Goal: Task Accomplishment & Management: Manage account settings

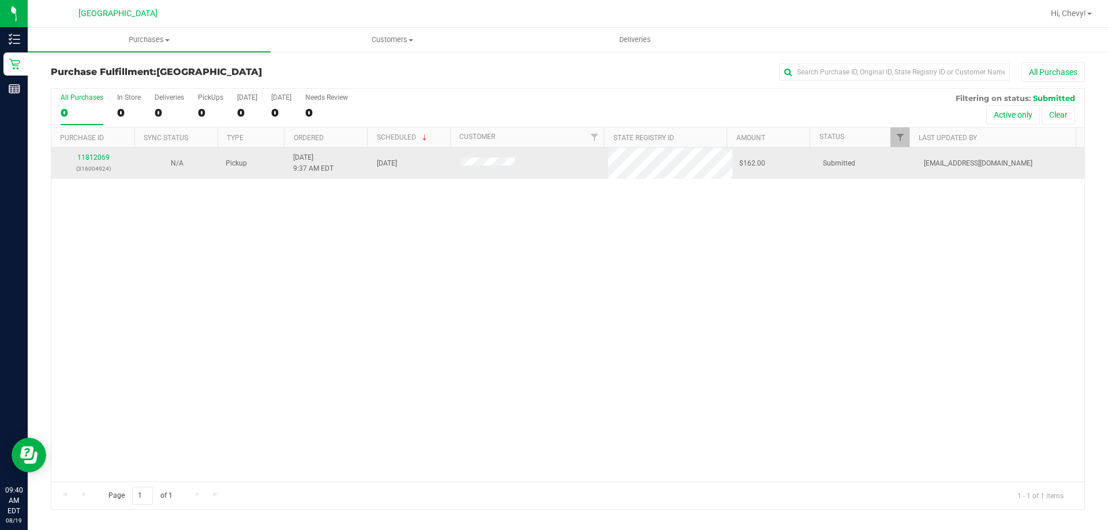
click at [97, 153] on div "11812069 (316004924)" at bounding box center [93, 163] width 70 height 22
click at [100, 160] on link "11812069" at bounding box center [93, 158] width 32 height 8
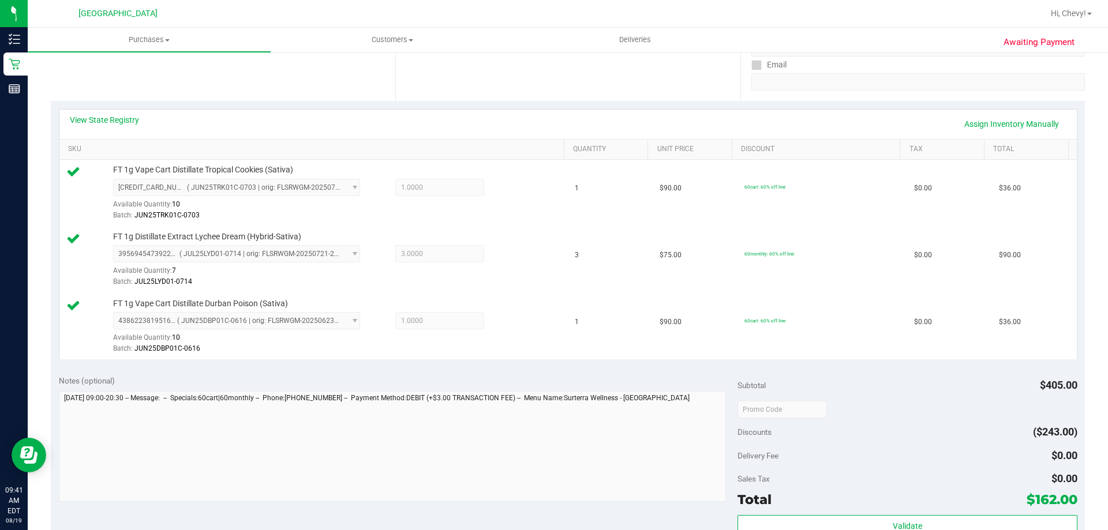
scroll to position [231, 0]
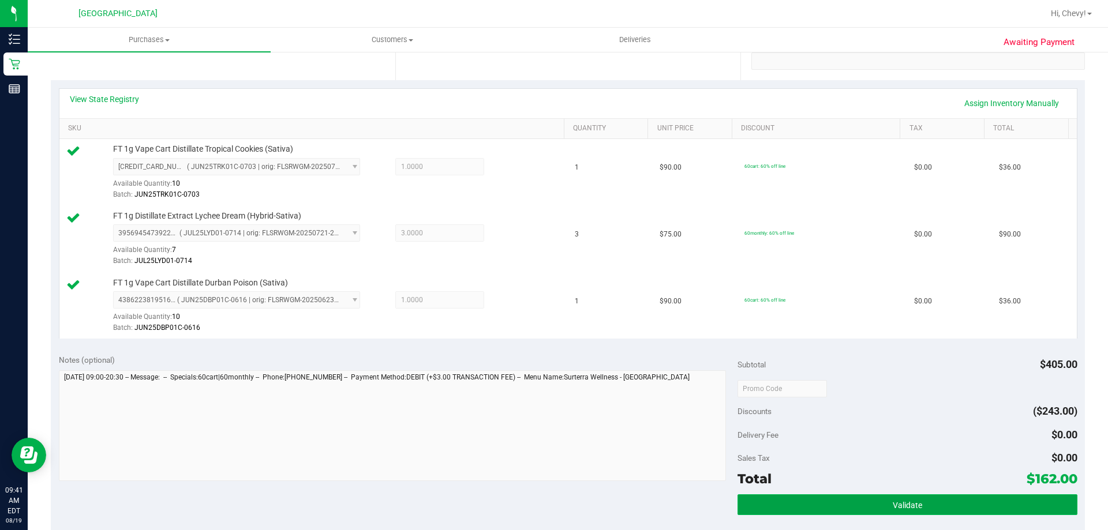
click at [921, 505] on button "Validate" at bounding box center [907, 505] width 339 height 21
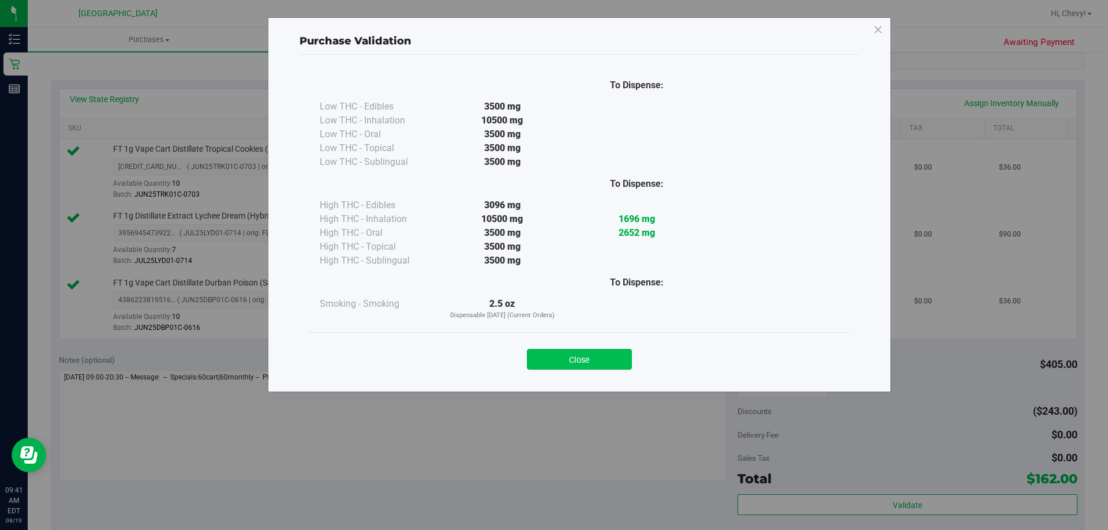
click at [567, 368] on button "Close" at bounding box center [579, 359] width 105 height 21
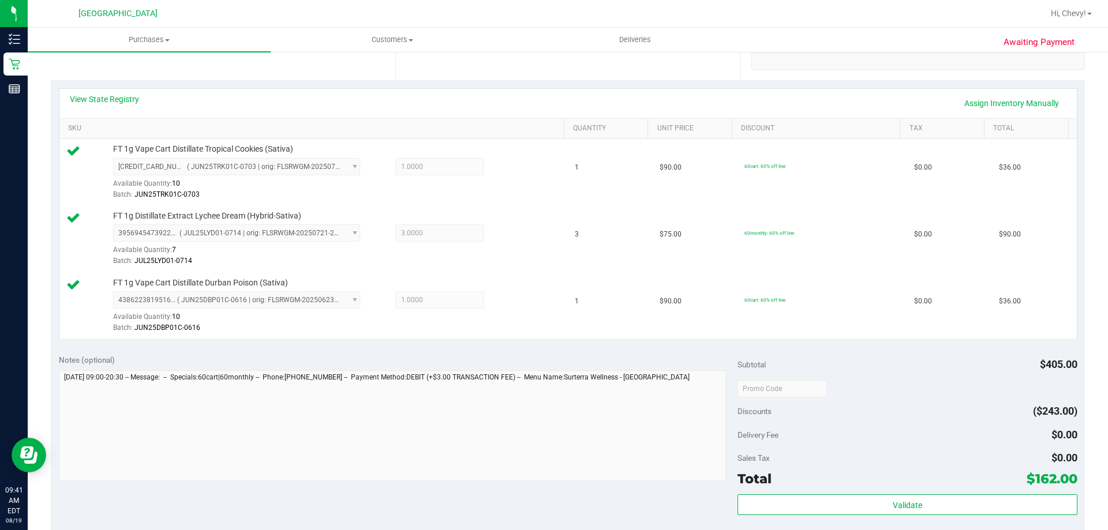
scroll to position [462, 0]
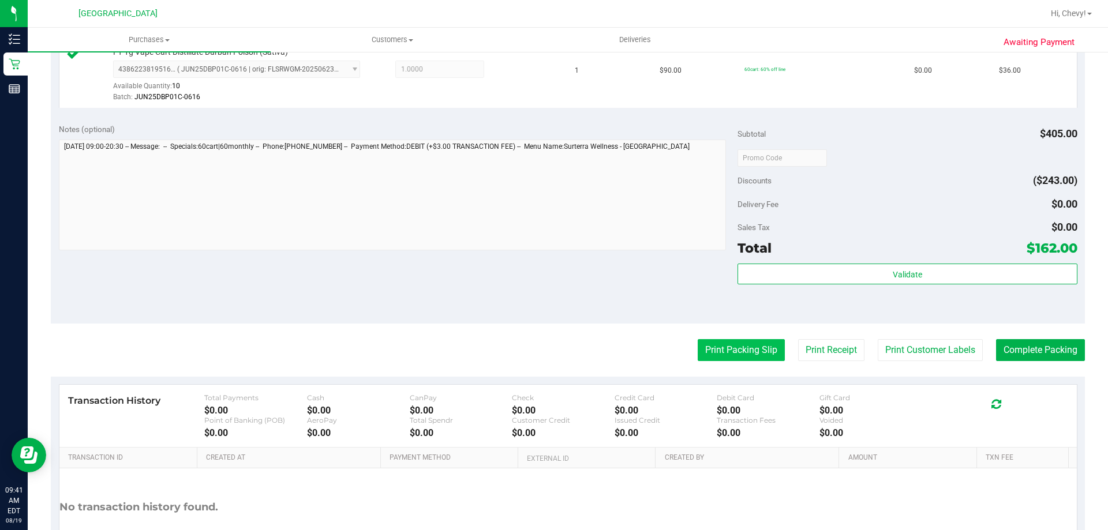
click at [722, 348] on button "Print Packing Slip" at bounding box center [741, 350] width 87 height 22
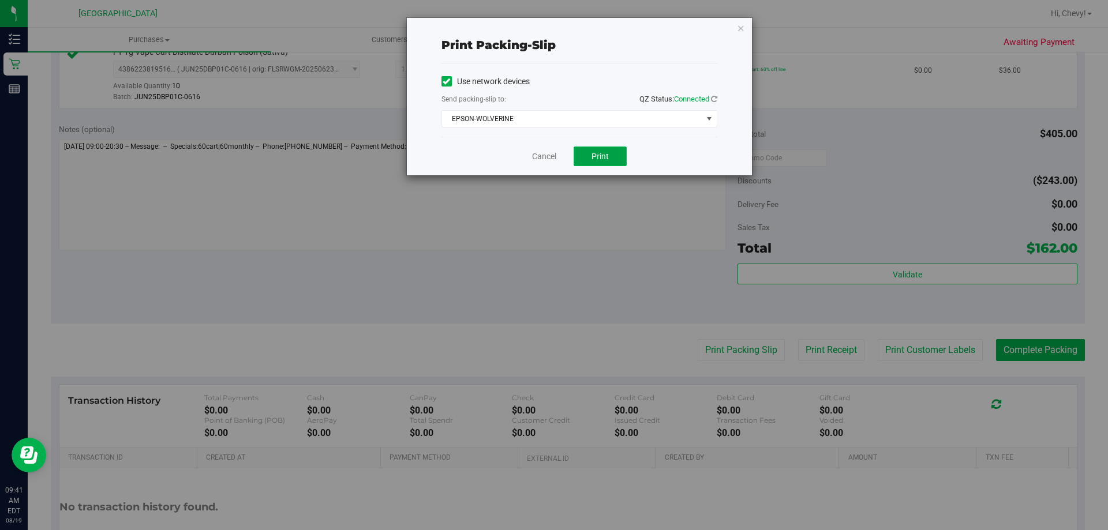
click at [608, 158] on span "Print" at bounding box center [600, 156] width 17 height 9
click at [745, 31] on icon "button" at bounding box center [741, 28] width 8 height 14
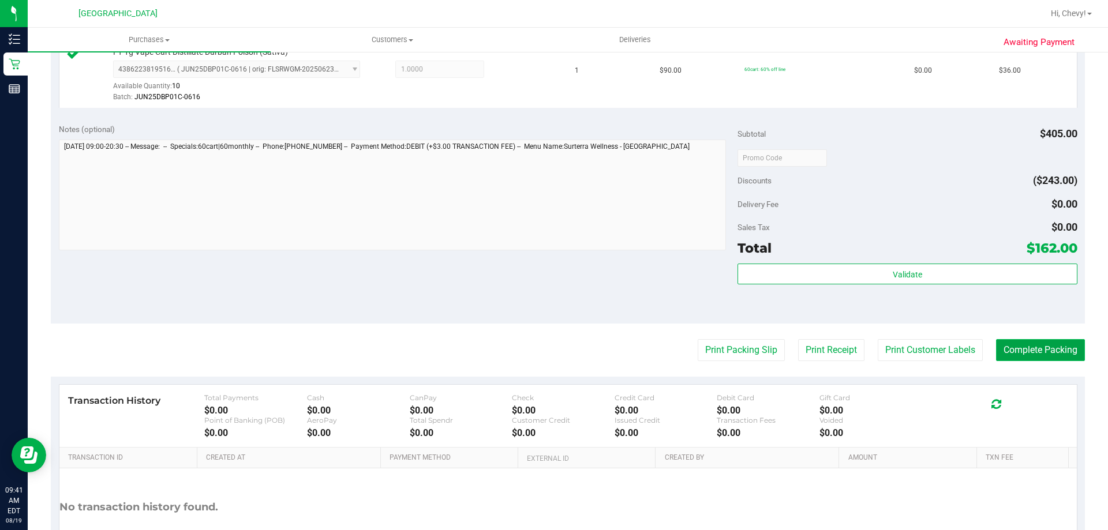
click at [1034, 352] on button "Complete Packing" at bounding box center [1040, 350] width 89 height 22
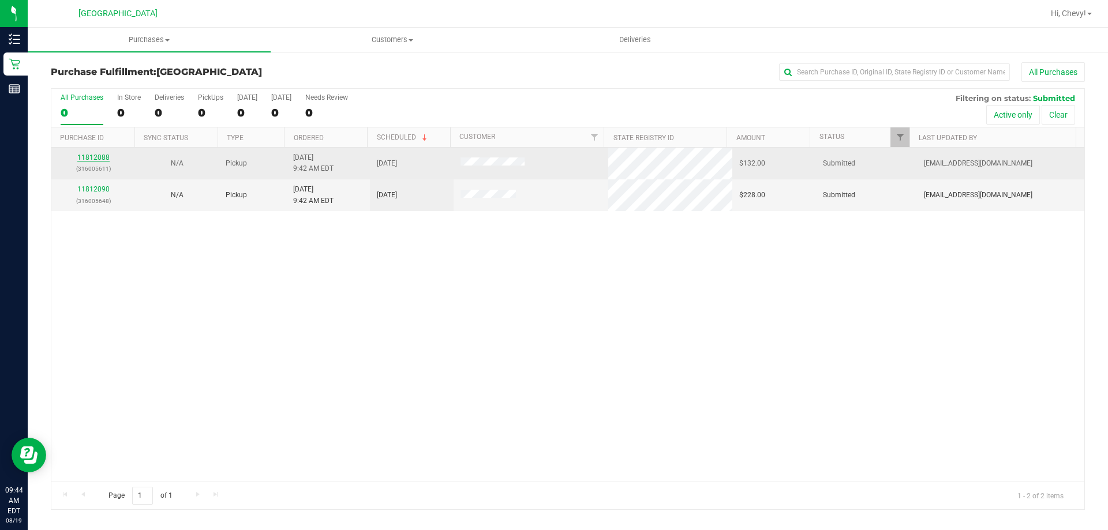
click at [98, 158] on link "11812088" at bounding box center [93, 158] width 32 height 8
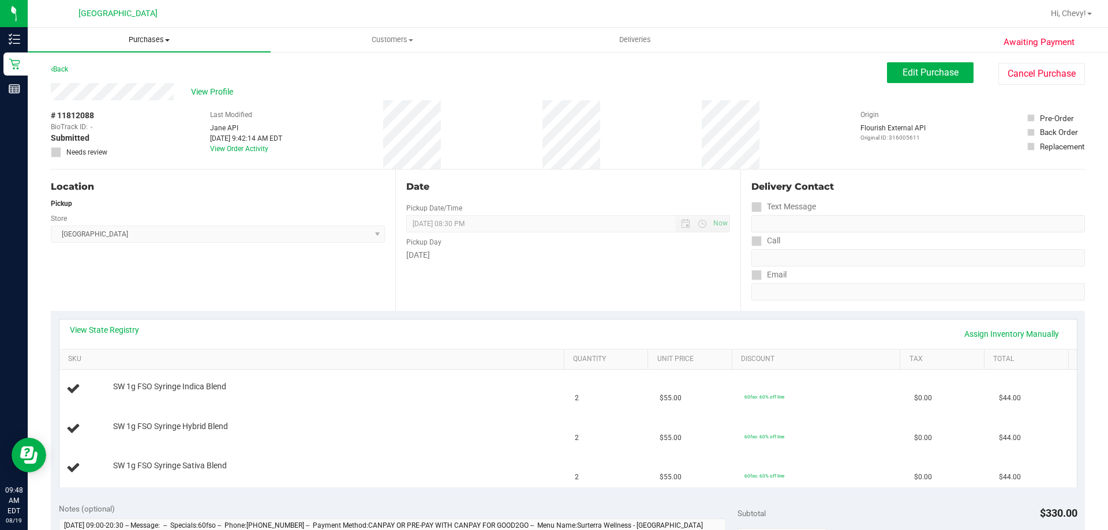
click at [138, 41] on span "Purchases" at bounding box center [149, 40] width 243 height 10
click at [125, 80] on li "Fulfillment" at bounding box center [149, 84] width 243 height 14
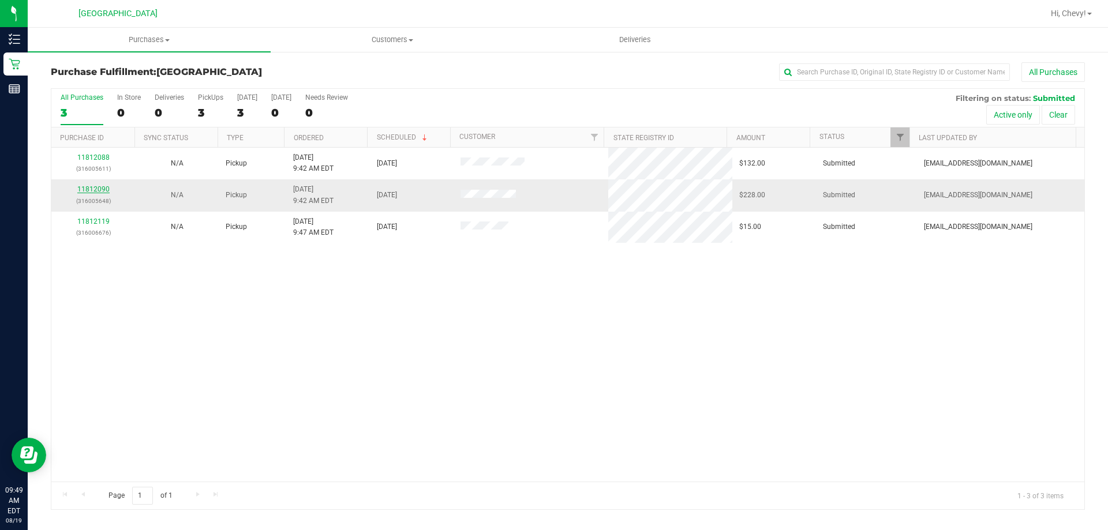
click at [104, 190] on link "11812090" at bounding box center [93, 189] width 32 height 8
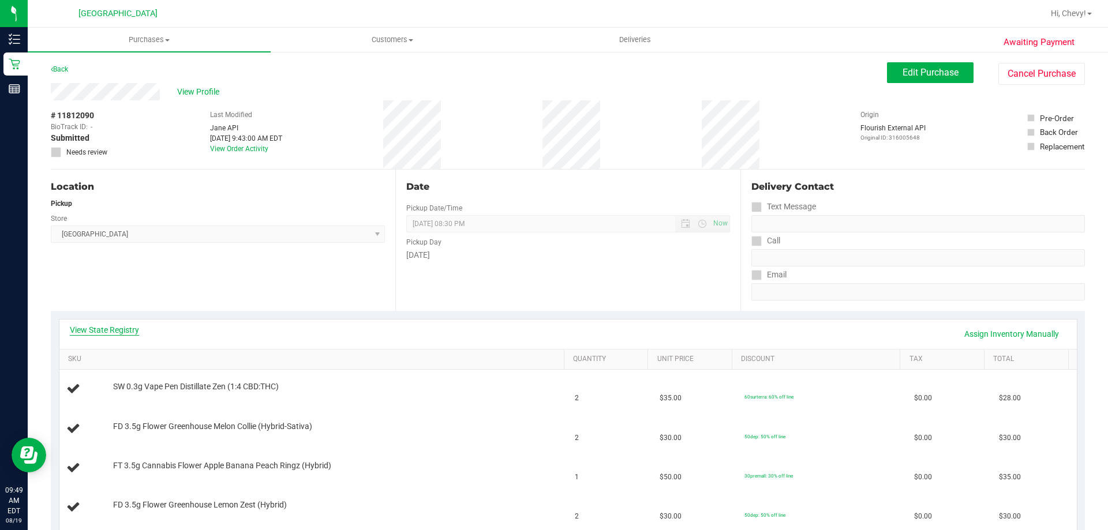
click at [94, 334] on link "View State Registry" at bounding box center [104, 330] width 69 height 12
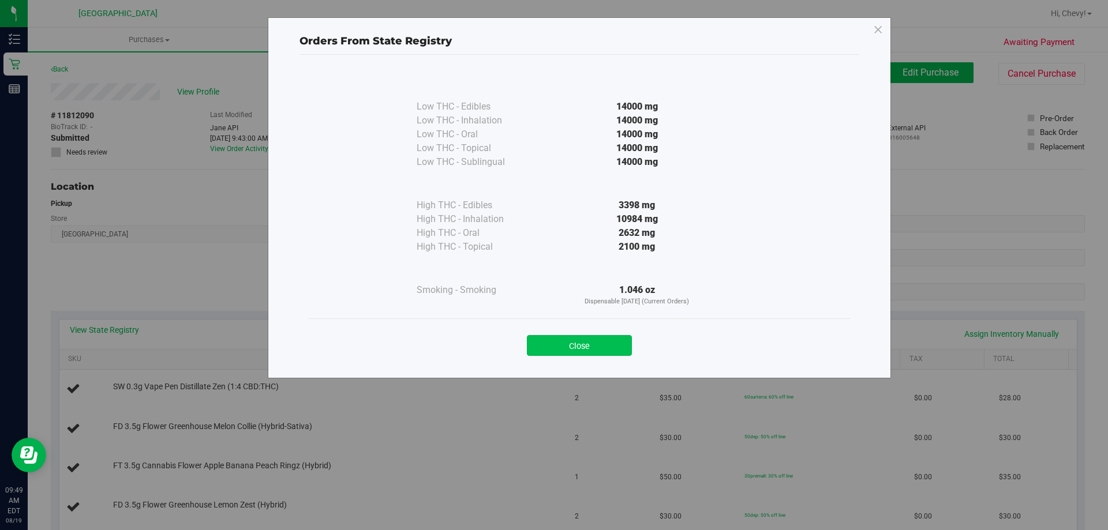
click at [602, 349] on button "Close" at bounding box center [579, 345] width 105 height 21
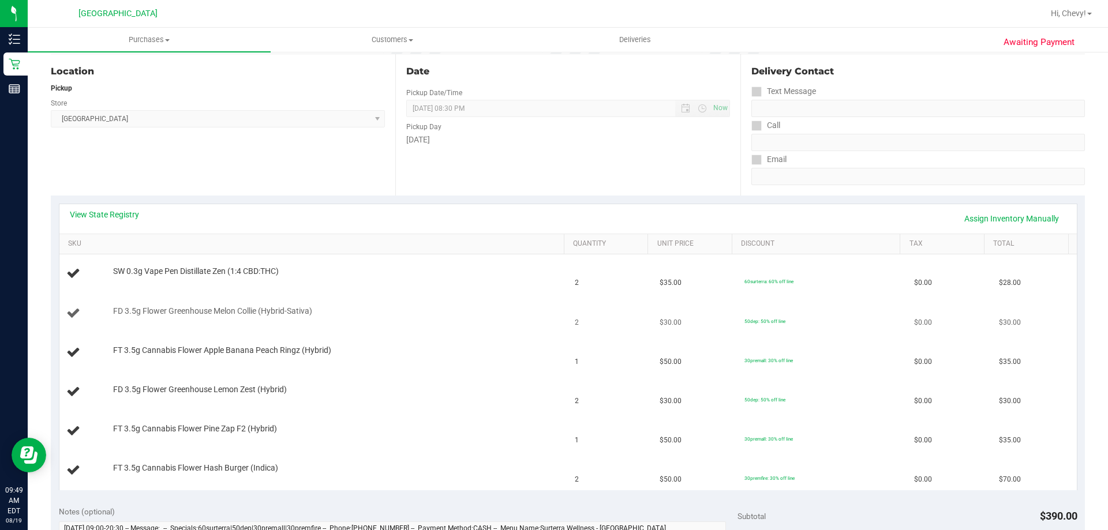
scroll to position [173, 0]
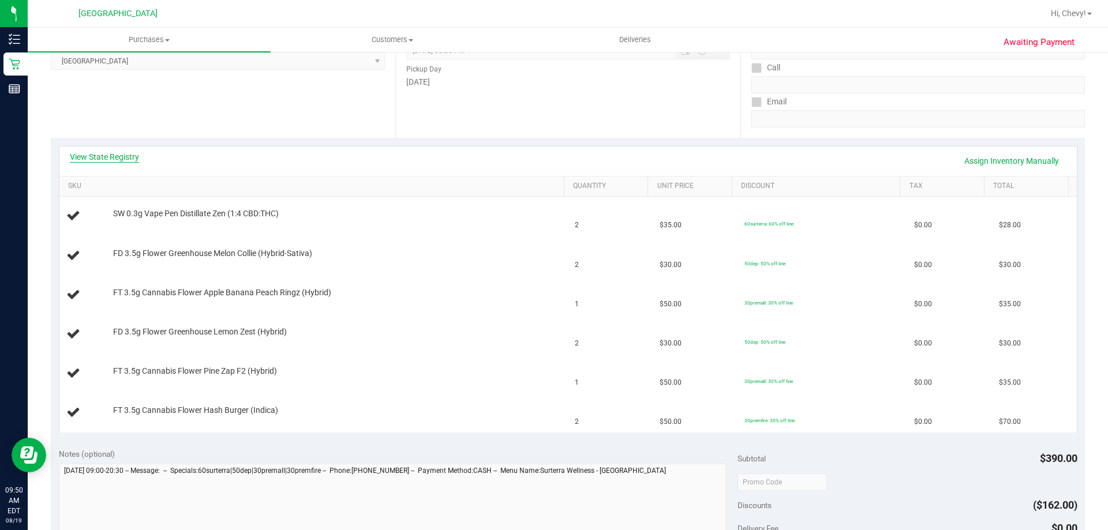
click at [82, 162] on link "View State Registry" at bounding box center [104, 157] width 69 height 12
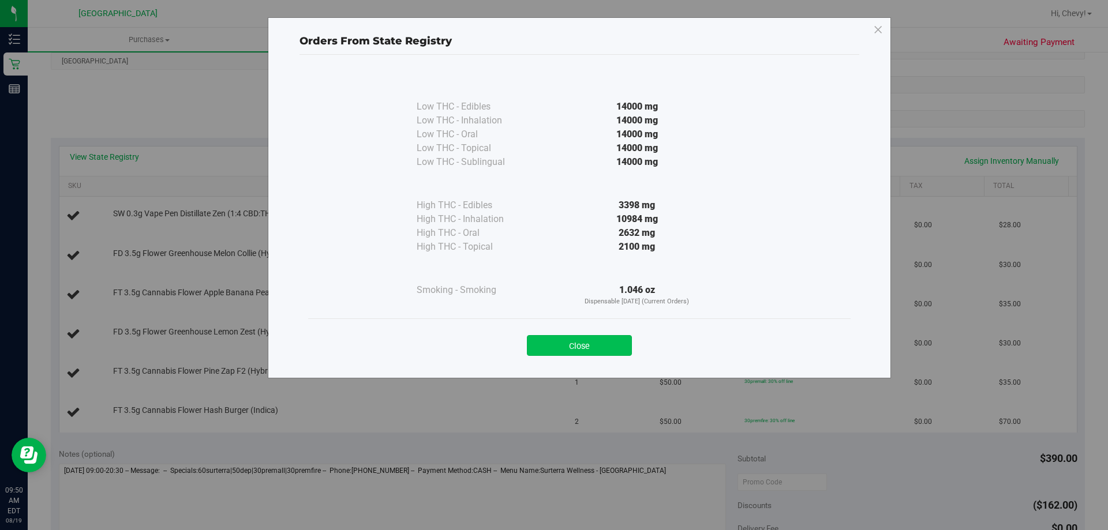
click at [541, 345] on button "Close" at bounding box center [579, 345] width 105 height 21
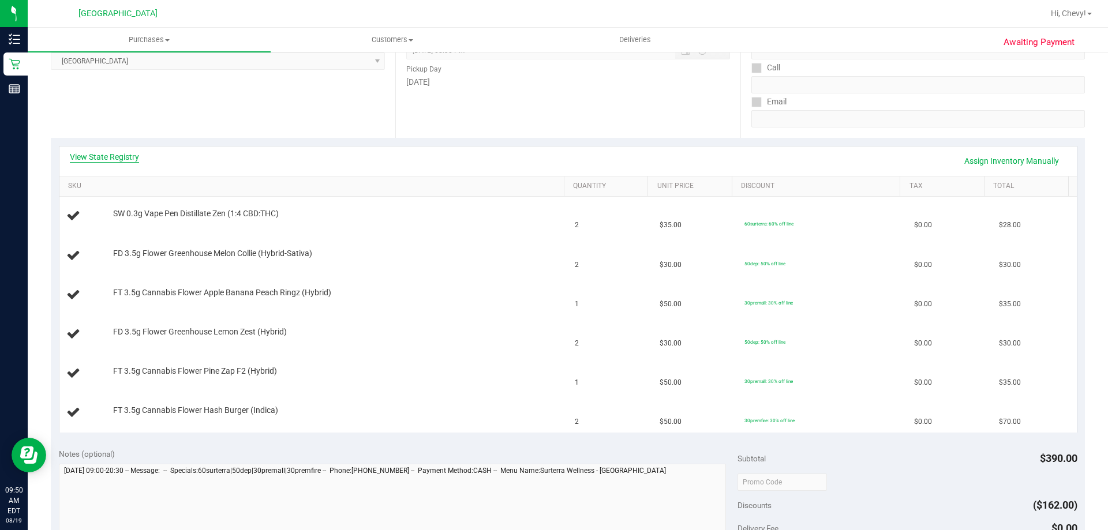
click at [109, 155] on link "View State Registry" at bounding box center [104, 157] width 69 height 12
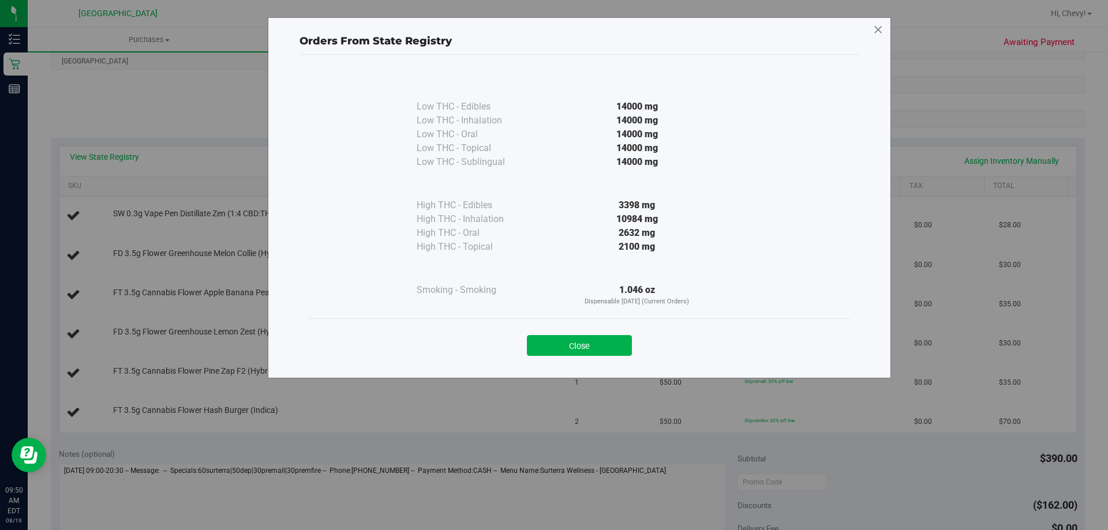
click at [873, 26] on icon at bounding box center [878, 30] width 10 height 18
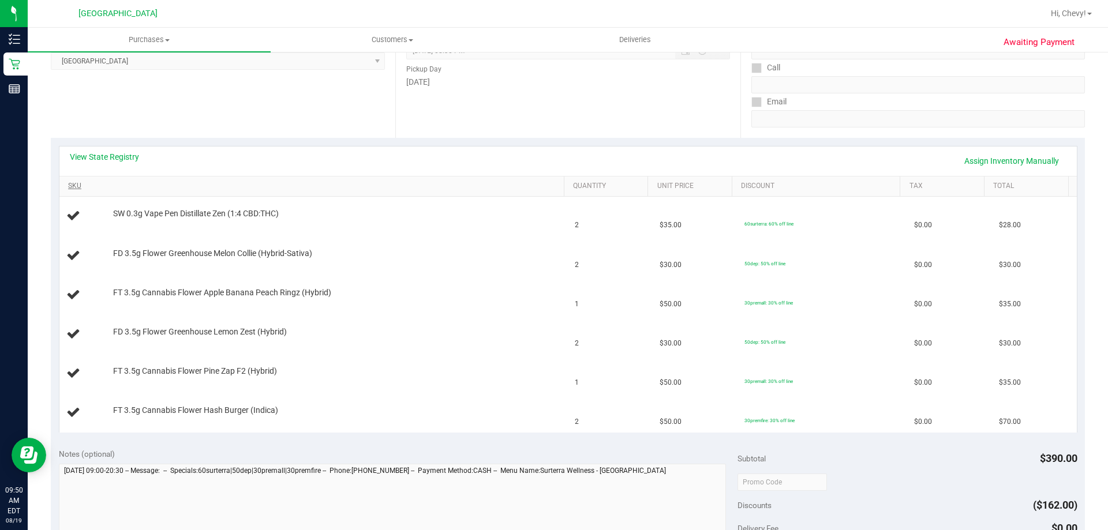
scroll to position [0, 0]
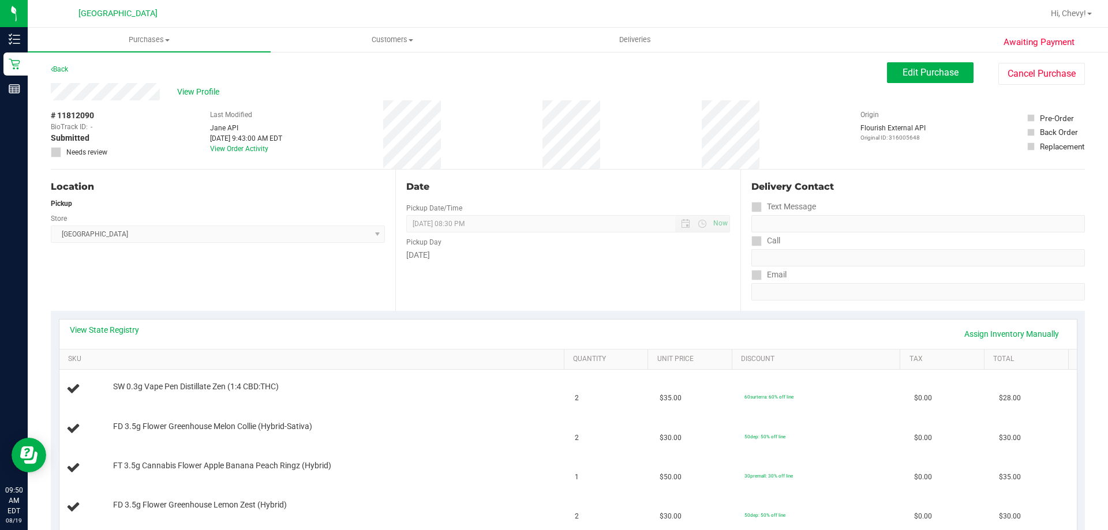
click at [972, 74] on div "Edit Purchase Cancel Purchase" at bounding box center [986, 73] width 198 height 23
click at [963, 73] on button "Edit Purchase" at bounding box center [930, 72] width 87 height 21
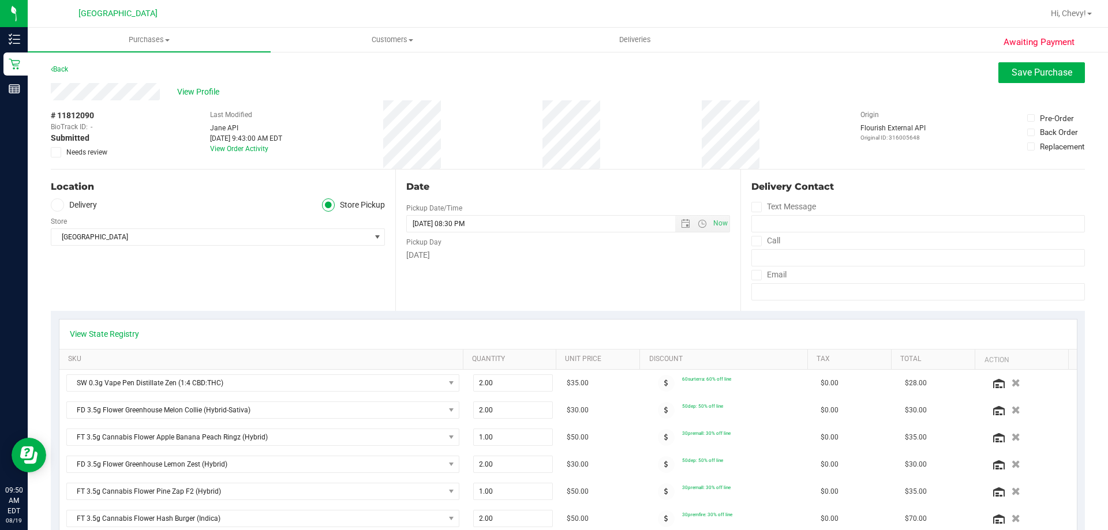
click at [59, 152] on span at bounding box center [56, 152] width 10 height 10
click at [0, 0] on input "Needs review" at bounding box center [0, 0] width 0 height 0
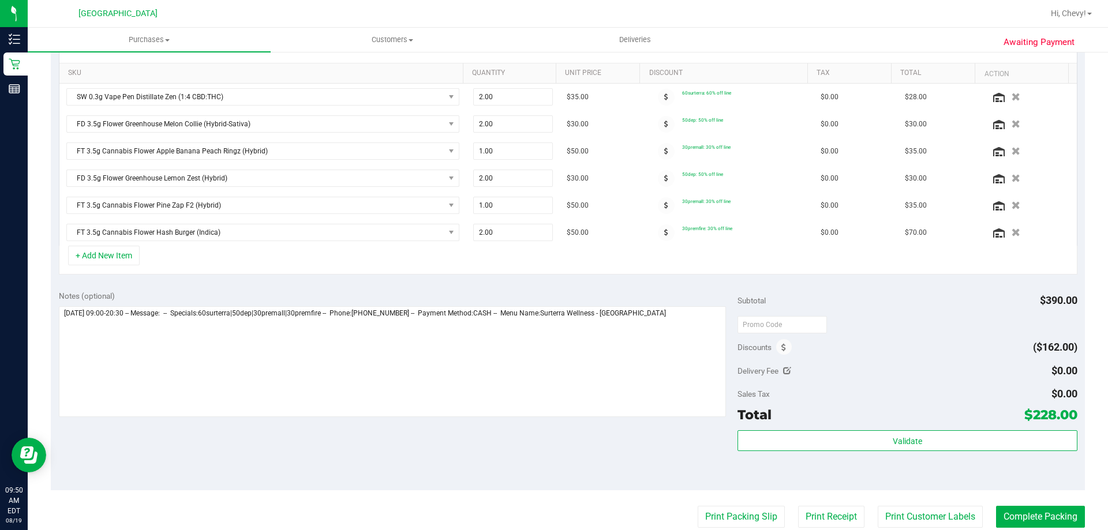
scroll to position [289, 0]
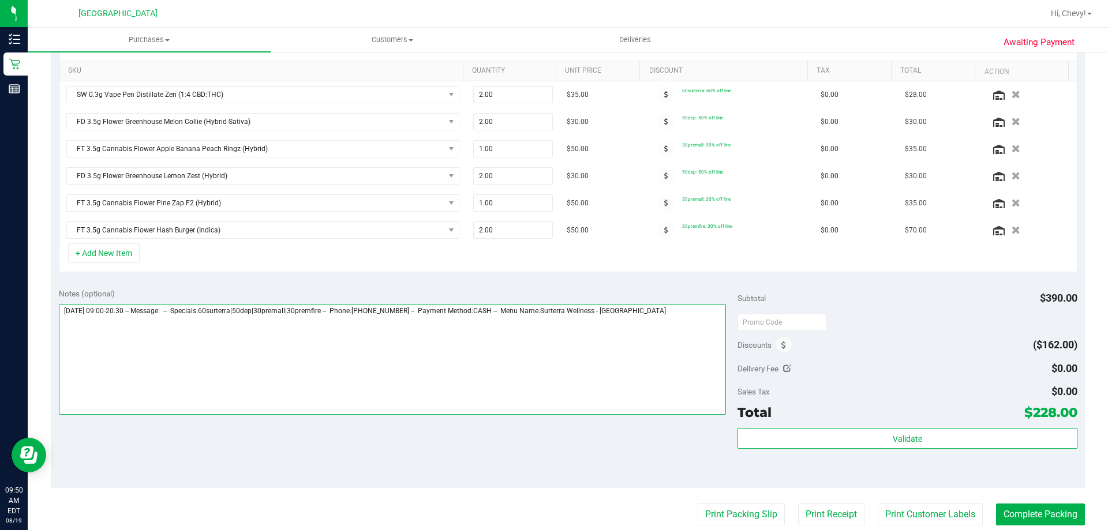
click at [701, 320] on textarea at bounding box center [393, 359] width 668 height 111
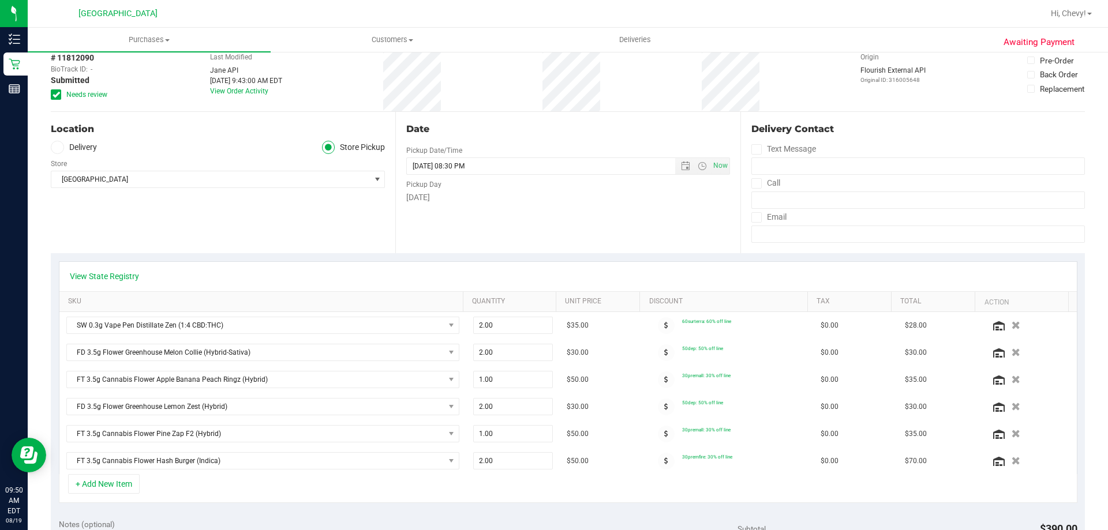
scroll to position [0, 0]
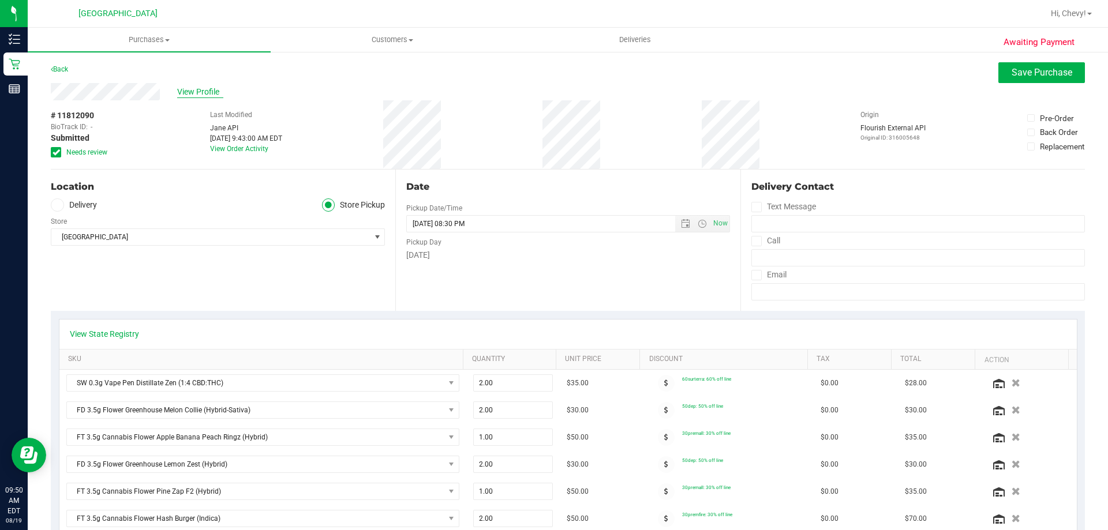
type textarea "Tuesday 08/19/2025 09:00-20:30 -- Message: -- Specials:60surterra|50dep|30prema…"
click at [197, 95] on span "View Profile" at bounding box center [200, 92] width 46 height 12
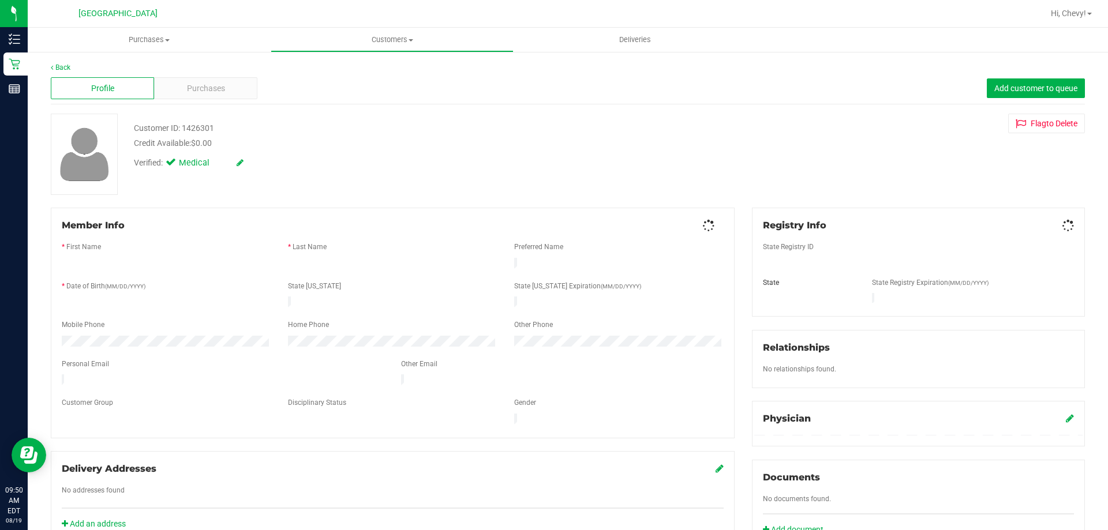
click at [1025, 72] on div "Back" at bounding box center [568, 67] width 1034 height 10
click at [199, 143] on div "Customer ID: 1426301" at bounding box center [174, 146] width 80 height 12
copy div "1426301"
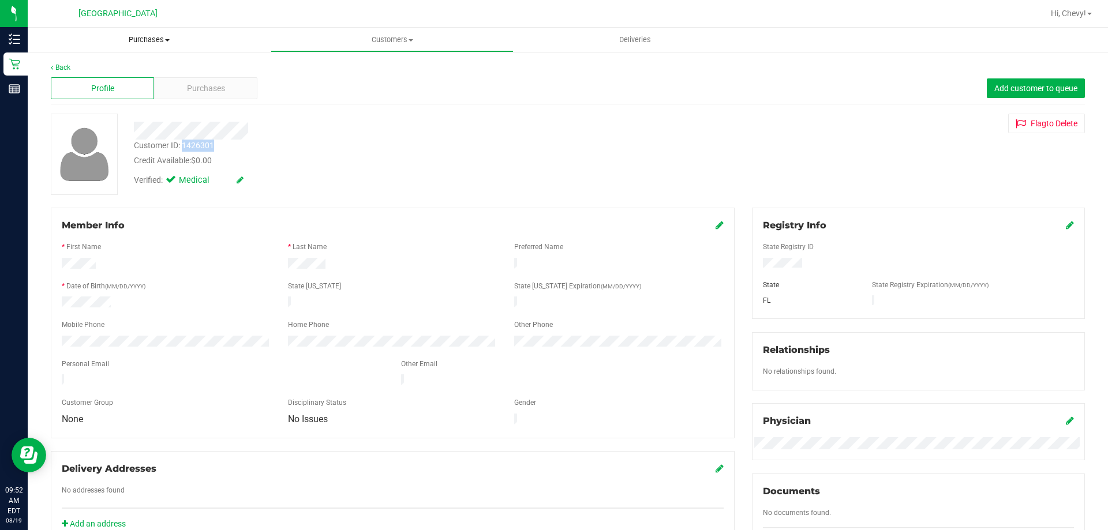
click at [152, 41] on span "Purchases" at bounding box center [149, 40] width 243 height 10
click at [141, 85] on li "Fulfillment" at bounding box center [149, 84] width 243 height 14
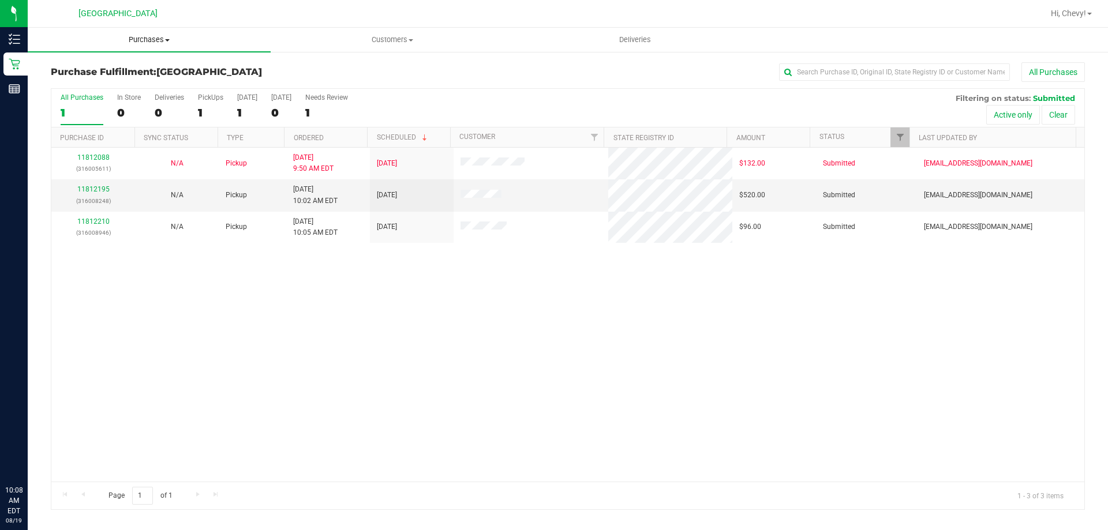
click at [139, 29] on uib-tab-heading "Purchases Summary of purchases Fulfillment All purchases" at bounding box center [149, 40] width 243 height 24
click at [139, 41] on span "Purchases" at bounding box center [149, 40] width 243 height 10
click at [150, 37] on span "Purchases" at bounding box center [149, 40] width 243 height 10
click at [151, 41] on span "Purchases" at bounding box center [149, 40] width 243 height 10
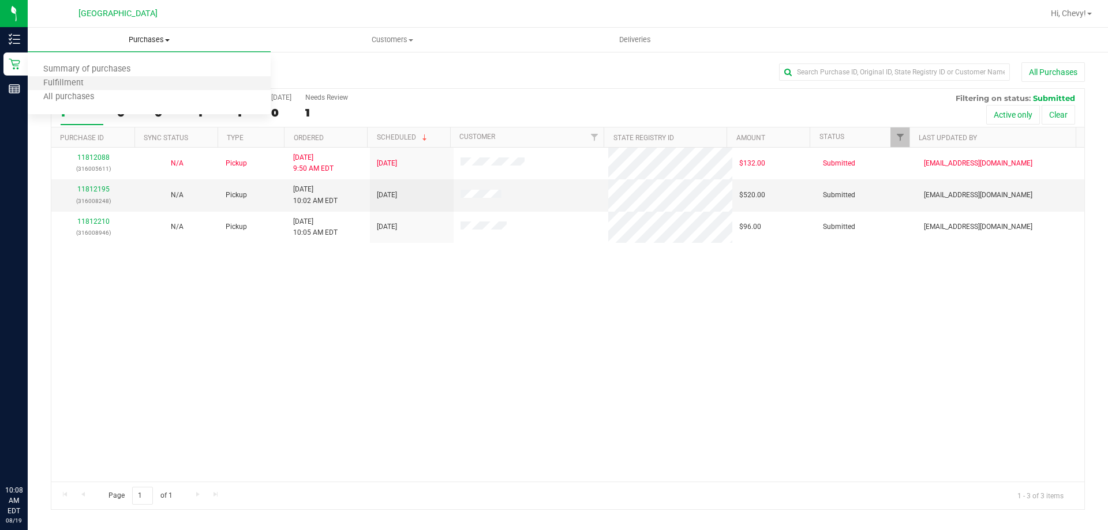
click at [144, 81] on li "Fulfillment" at bounding box center [149, 84] width 243 height 14
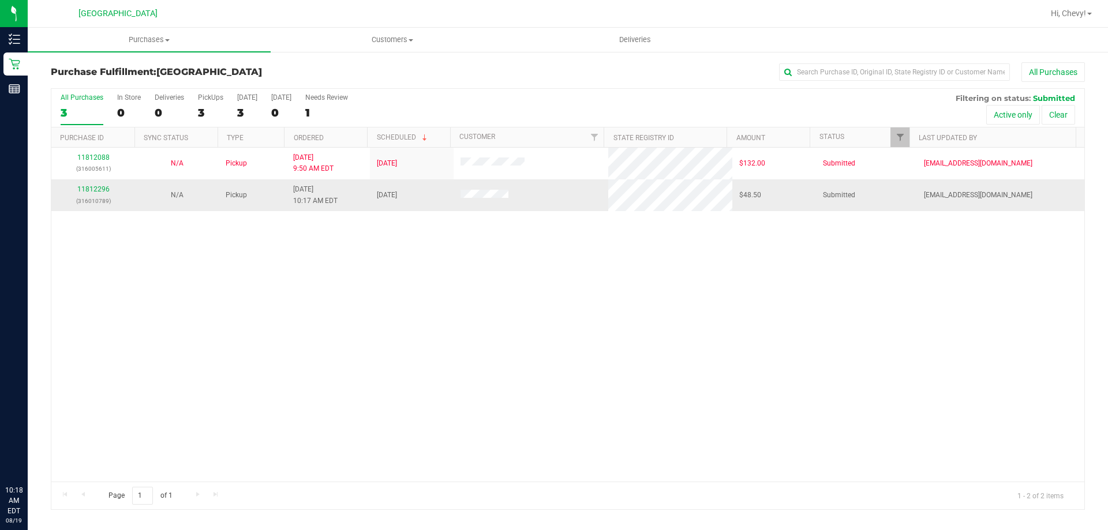
click at [105, 194] on div "11812296 (316010789)" at bounding box center [93, 195] width 70 height 22
click at [84, 189] on link "11812296" at bounding box center [93, 189] width 32 height 8
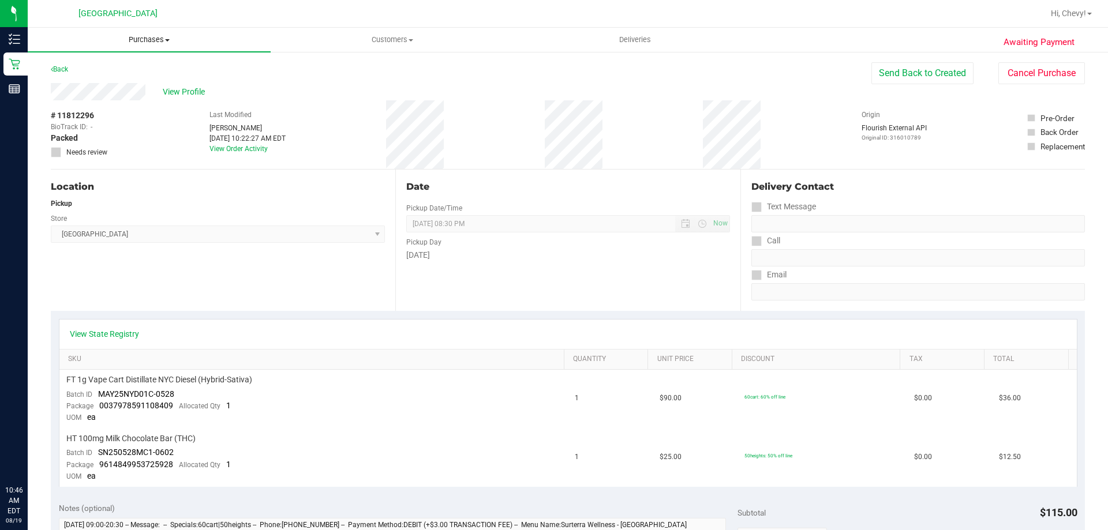
drag, startPoint x: 145, startPoint y: 42, endPoint x: 141, endPoint y: 56, distance: 14.8
click at [144, 42] on span "Purchases" at bounding box center [149, 40] width 243 height 10
click at [132, 84] on li "Fulfillment" at bounding box center [149, 84] width 243 height 14
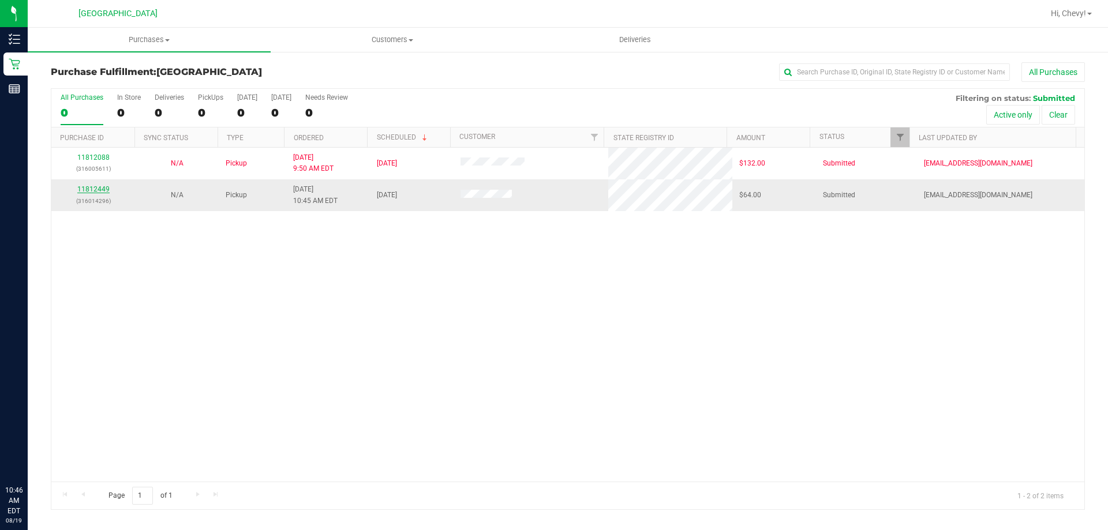
click at [88, 186] on link "11812449" at bounding box center [93, 189] width 32 height 8
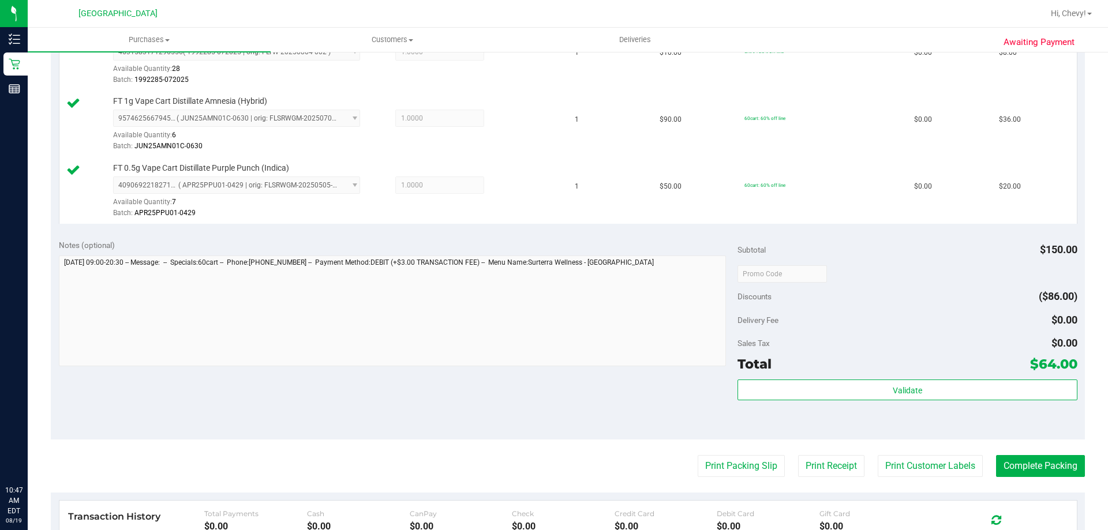
scroll to position [346, 0]
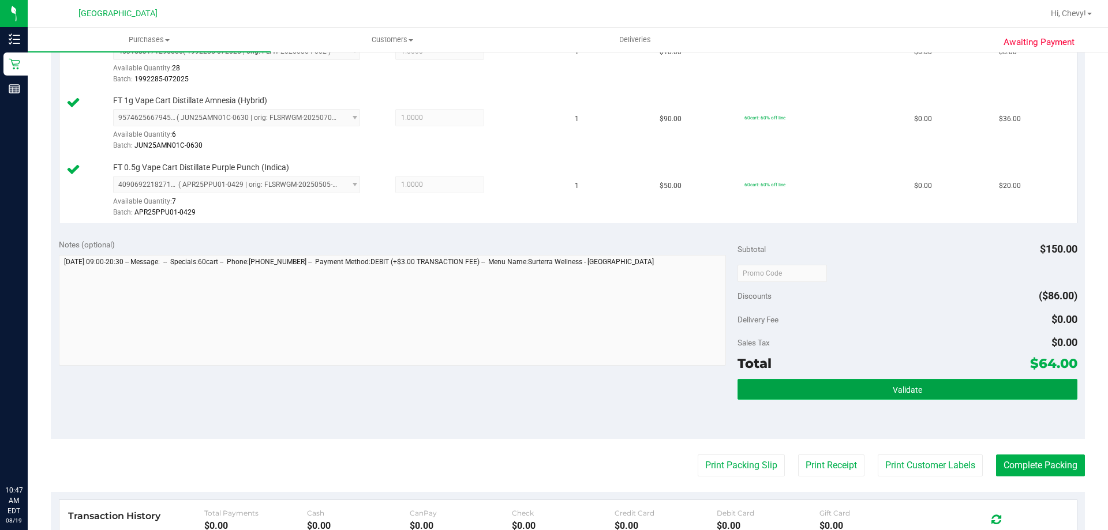
click at [855, 395] on button "Validate" at bounding box center [907, 389] width 339 height 21
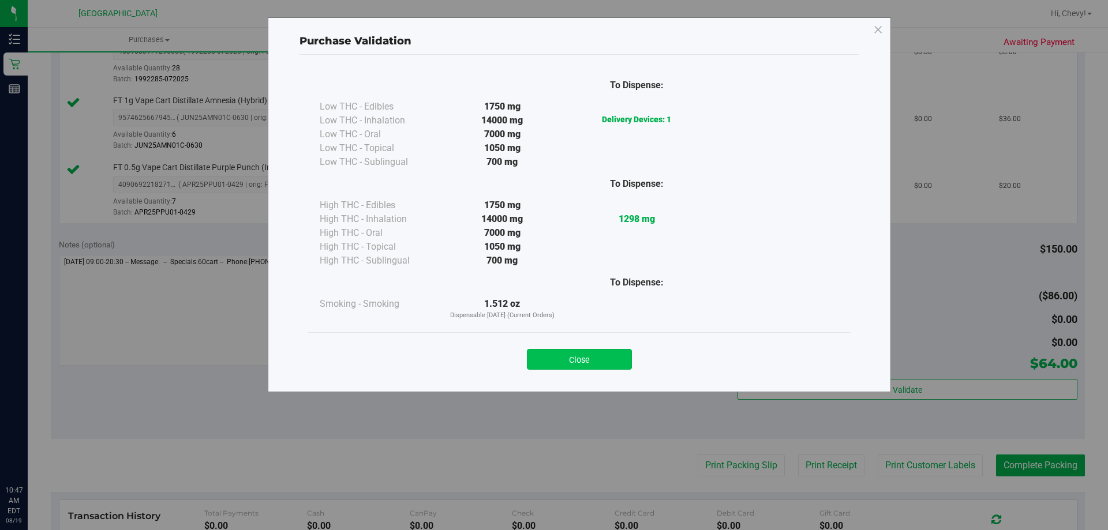
click at [599, 361] on button "Close" at bounding box center [579, 359] width 105 height 21
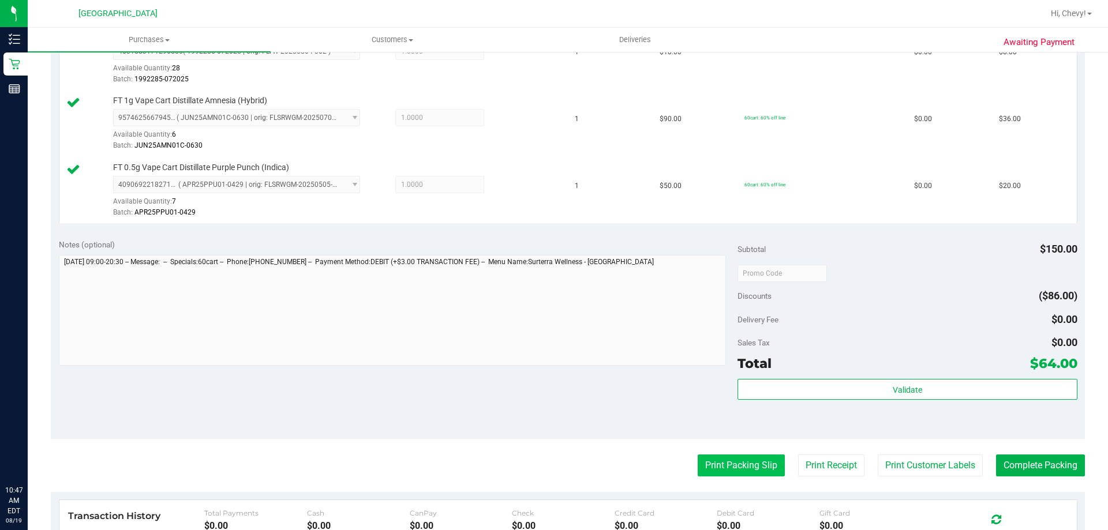
click at [698, 455] on button "Print Packing Slip" at bounding box center [741, 466] width 87 height 22
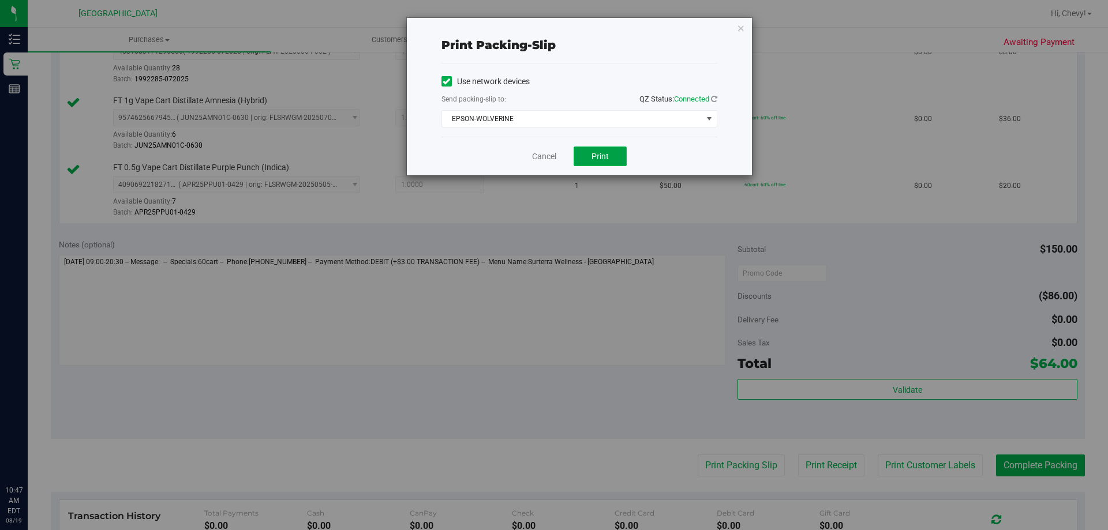
click at [621, 162] on button "Print" at bounding box center [600, 157] width 53 height 20
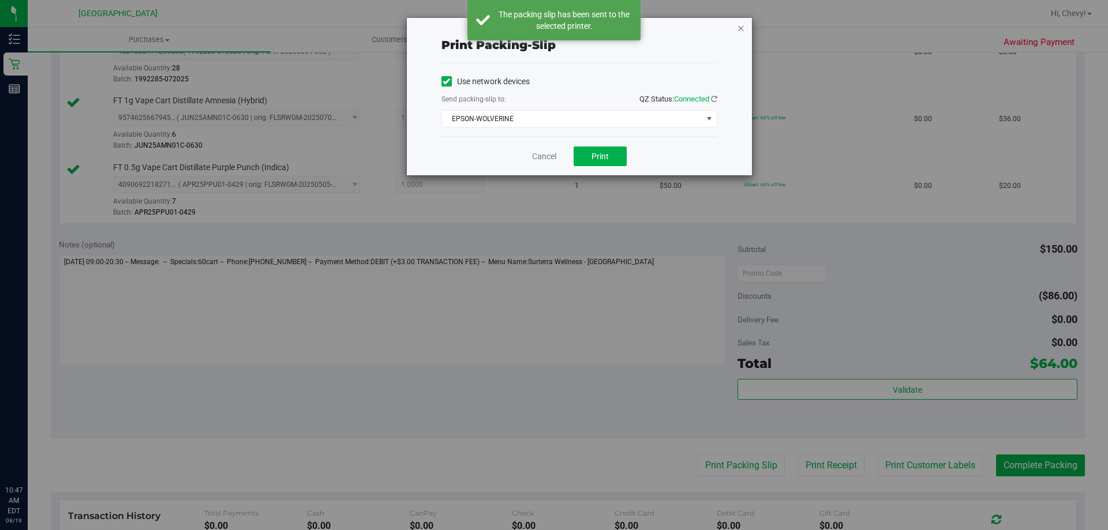
click at [738, 29] on icon "button" at bounding box center [741, 28] width 8 height 14
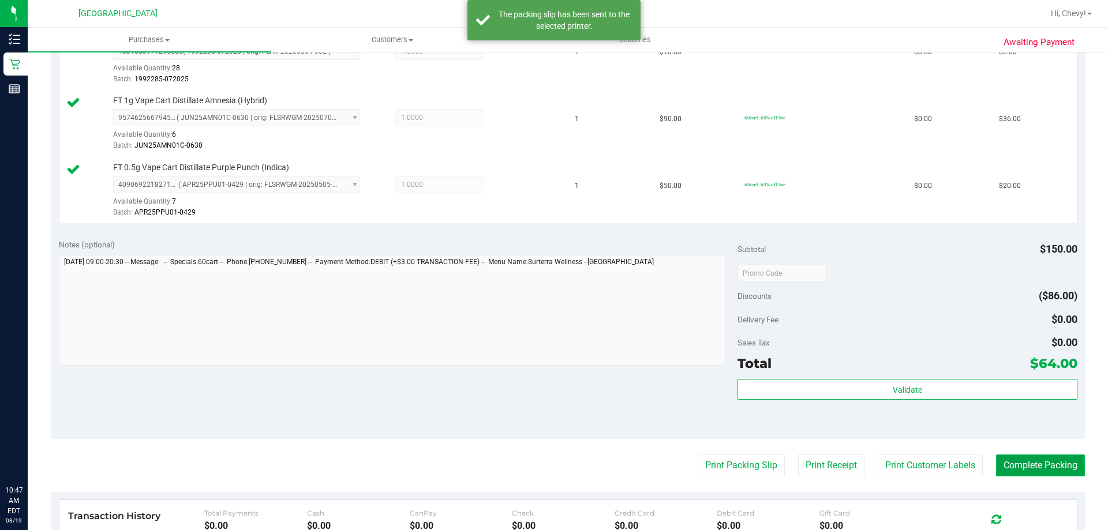
click at [1018, 461] on button "Complete Packing" at bounding box center [1040, 466] width 89 height 22
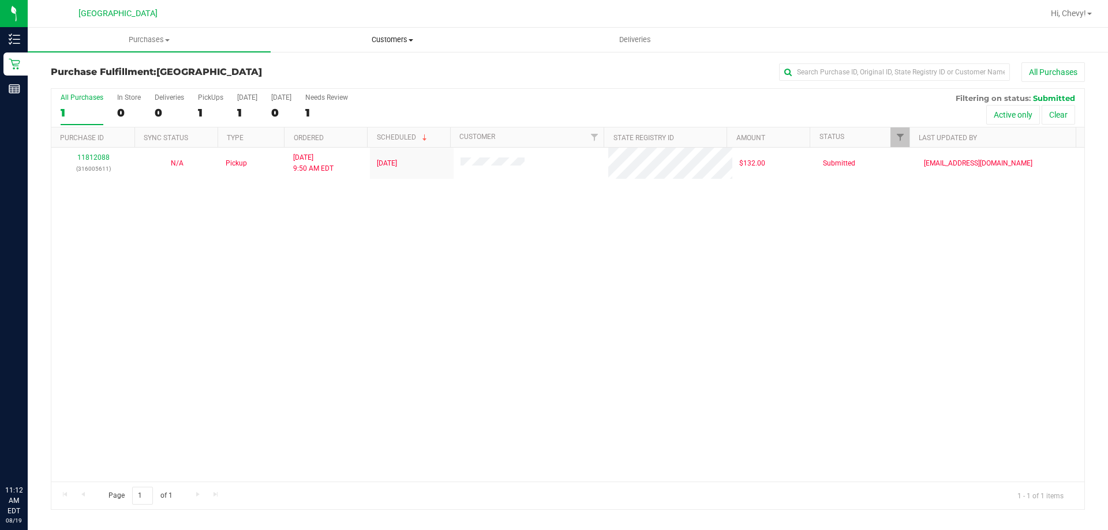
click at [388, 46] on uib-tab-heading "Customers All customers Add a new customer All physicians" at bounding box center [392, 39] width 242 height 23
click at [325, 74] on span "All customers" at bounding box center [312, 70] width 83 height 10
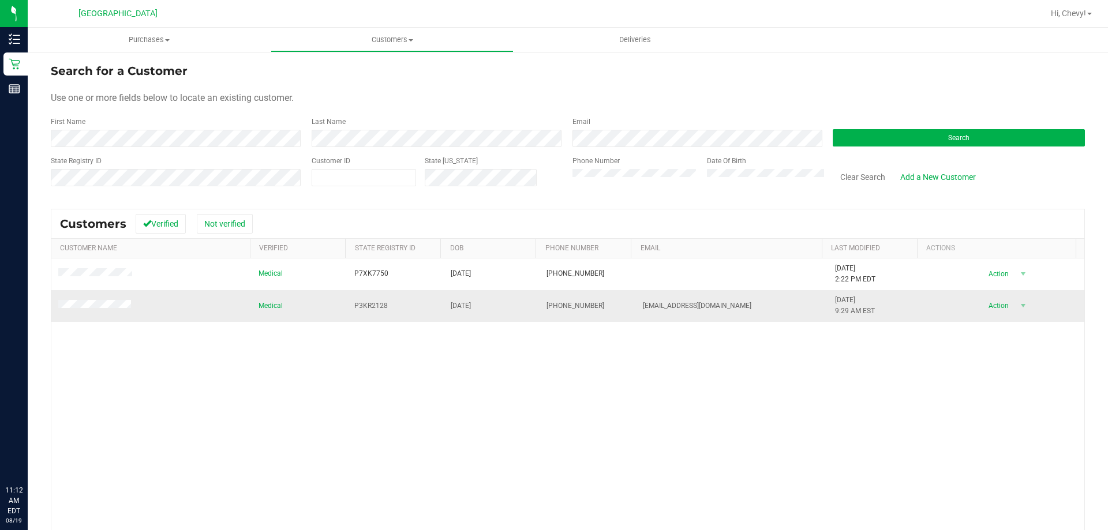
click at [108, 299] on td at bounding box center [151, 305] width 200 height 31
click at [111, 300] on span at bounding box center [96, 306] width 76 height 12
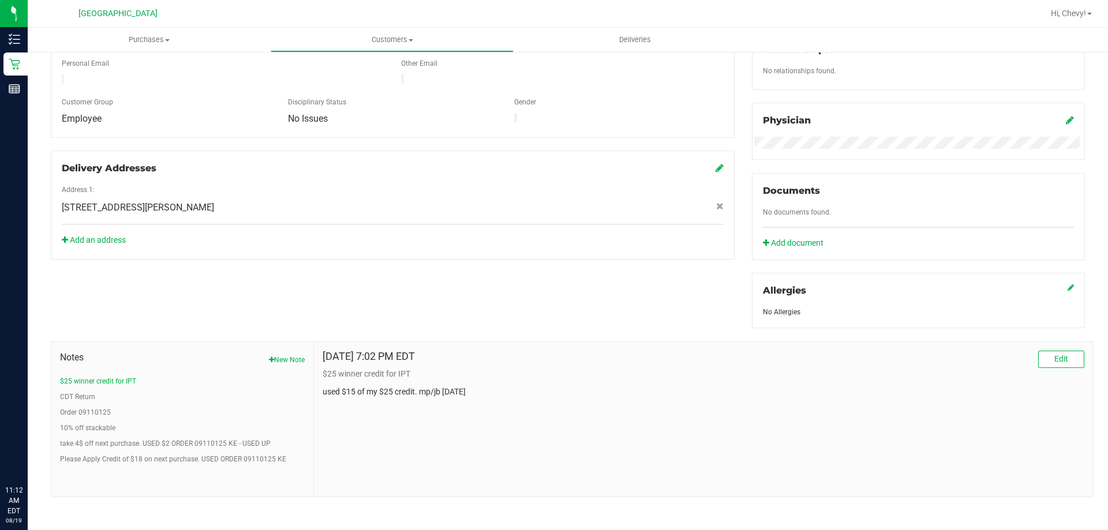
scroll to position [304, 0]
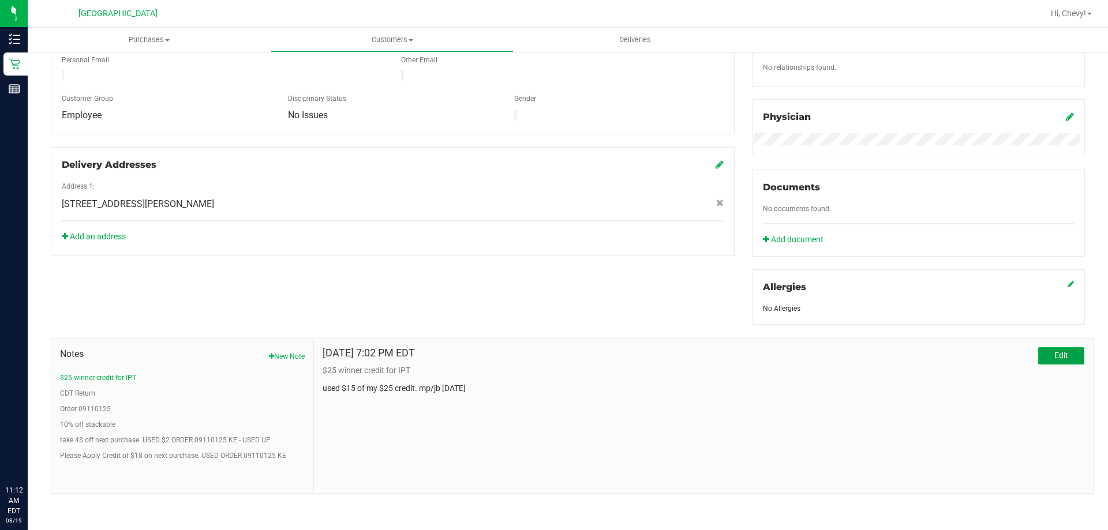
click at [1055, 357] on span "Edit" at bounding box center [1062, 355] width 14 height 9
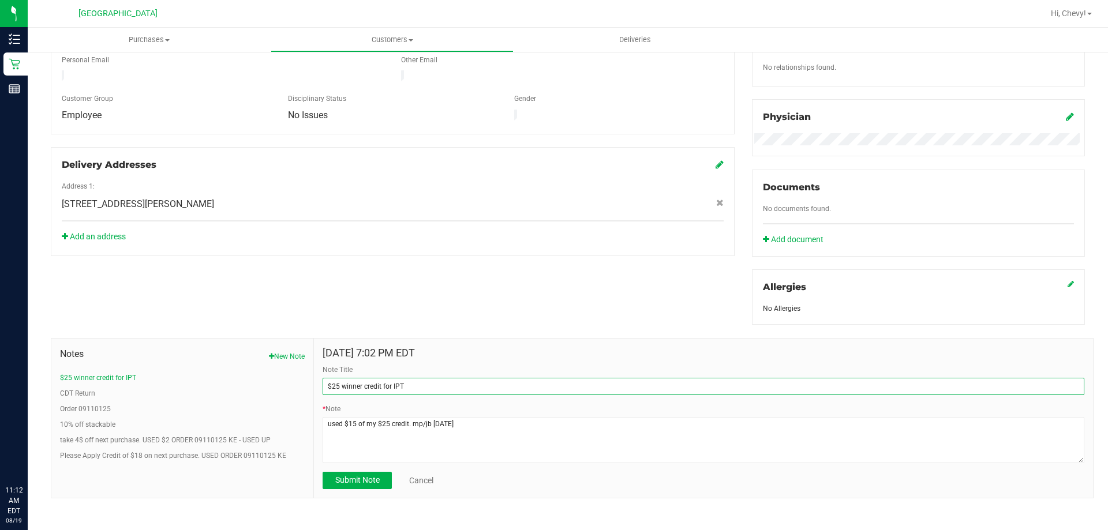
click at [449, 386] on input "$25 winner credit for IPT" at bounding box center [704, 386] width 762 height 17
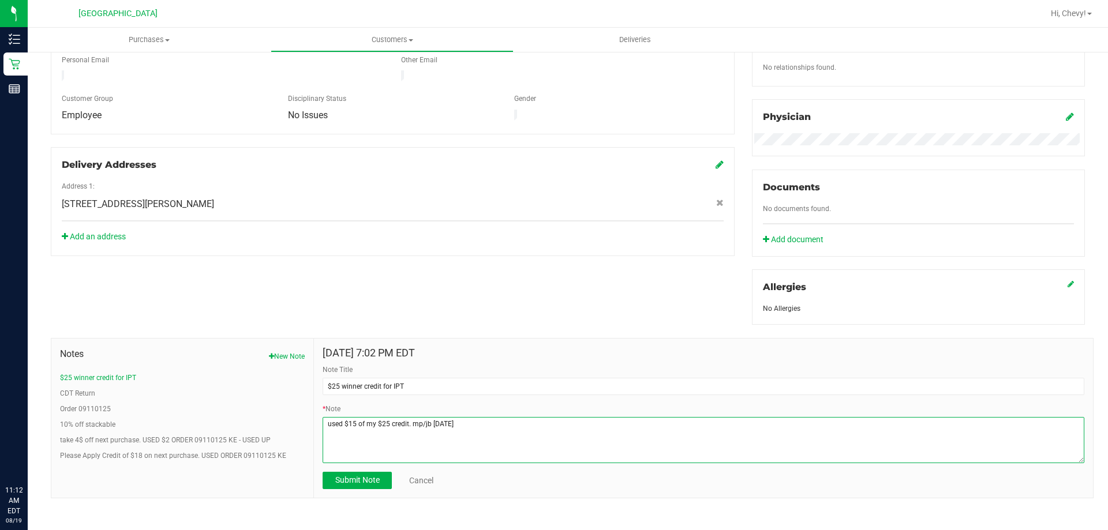
click at [490, 425] on textarea "* Note" at bounding box center [704, 440] width 762 height 46
type textarea "used $15 of my $25 credit. mp/jb 8/15/2025 used $10 of credit mp/eg 8/18/2025"
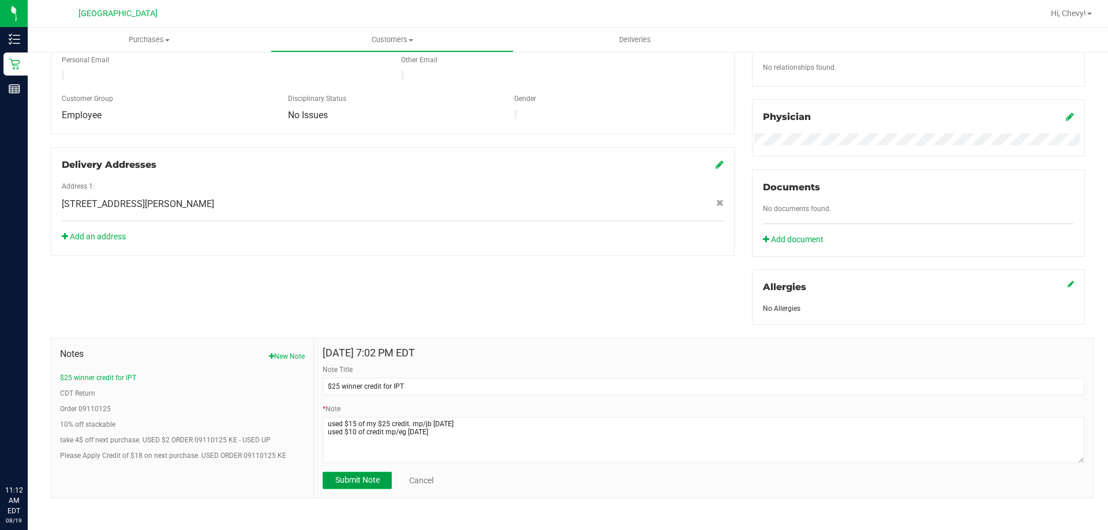
click at [346, 476] on span "Submit Note" at bounding box center [357, 480] width 44 height 9
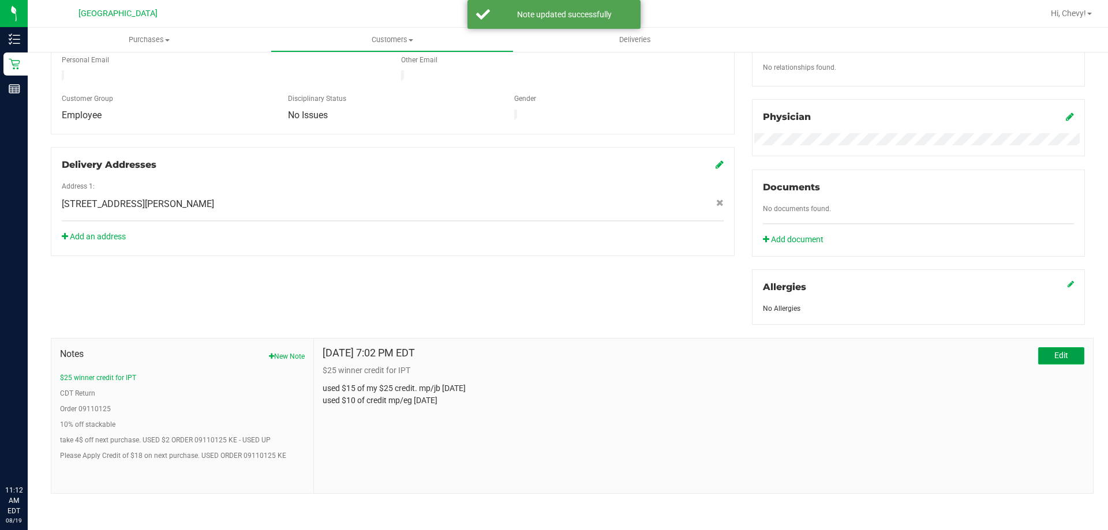
click at [1063, 352] on button "Edit" at bounding box center [1061, 356] width 46 height 17
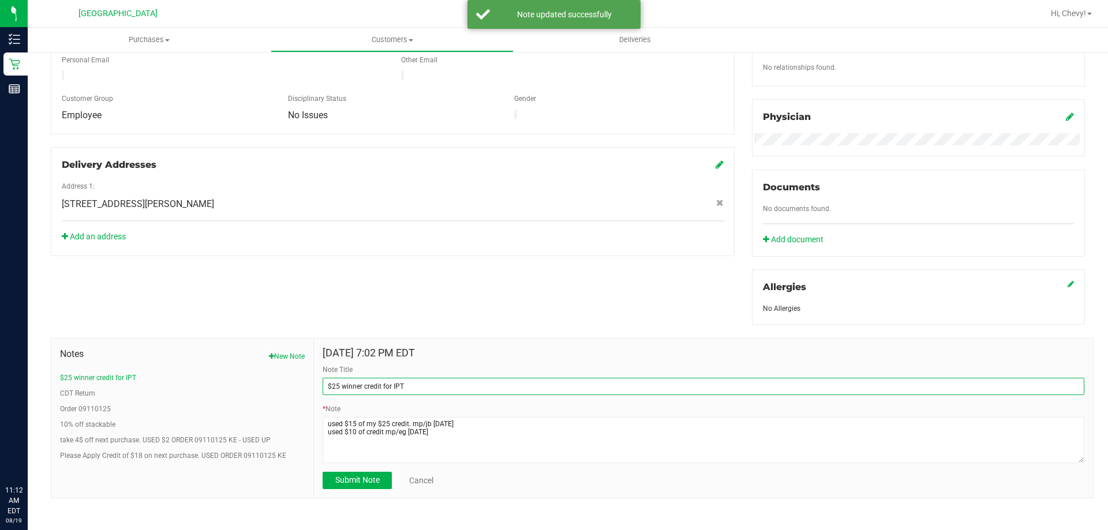
click at [587, 390] on input "$25 winner credit for IPT" at bounding box center [704, 386] width 762 height 17
click at [403, 380] on input "$25 winner credit for IPT DONE" at bounding box center [704, 386] width 762 height 17
type input "$25 winner credit for IPT (FINISHED)"
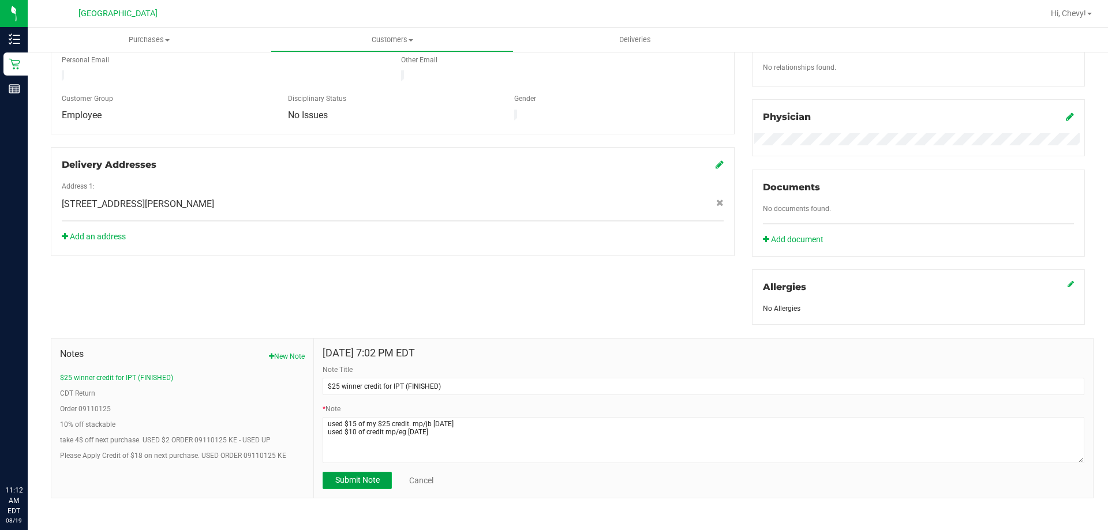
click at [328, 487] on button "Submit Note" at bounding box center [357, 480] width 69 height 17
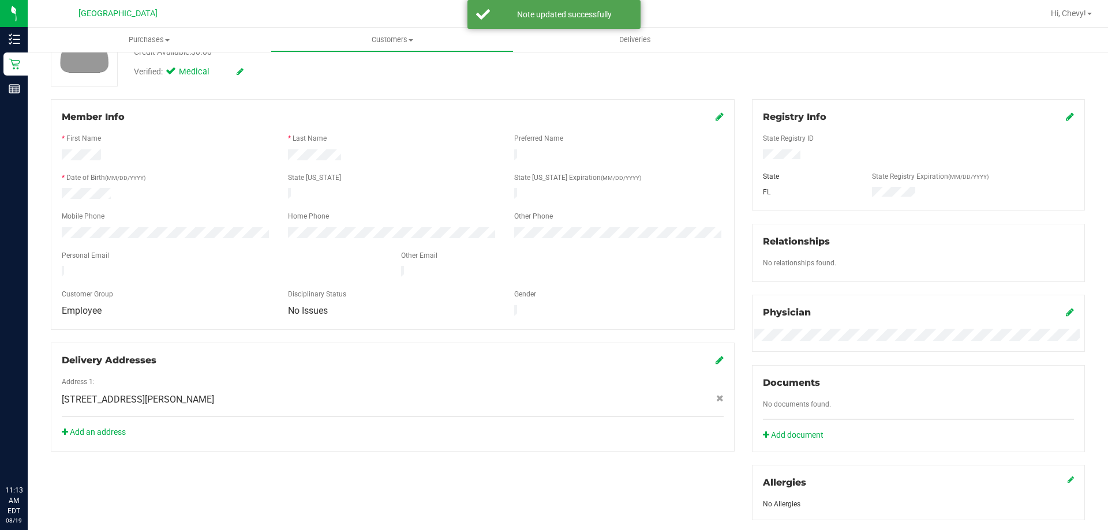
scroll to position [0, 0]
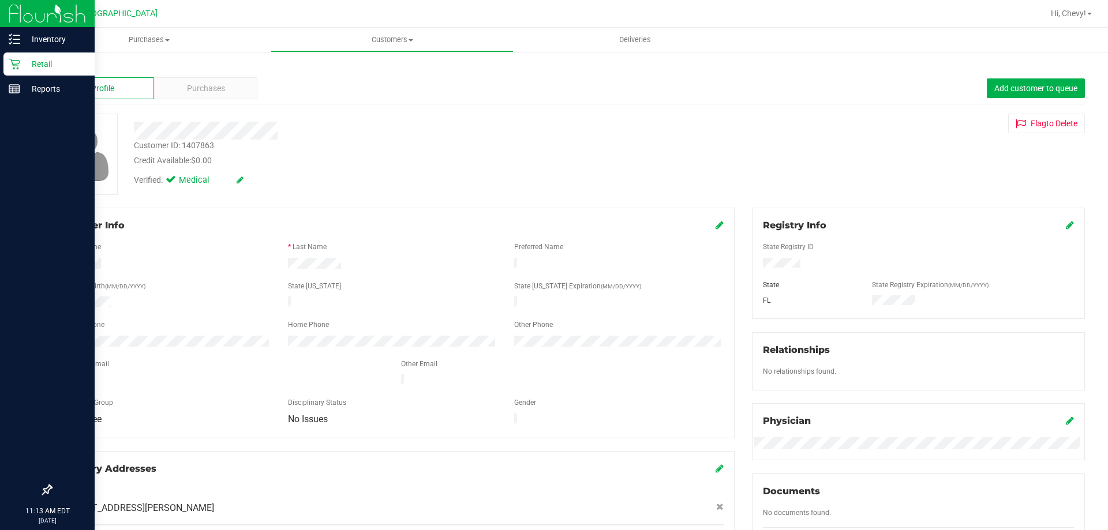
click at [13, 63] on icon at bounding box center [15, 64] width 12 height 12
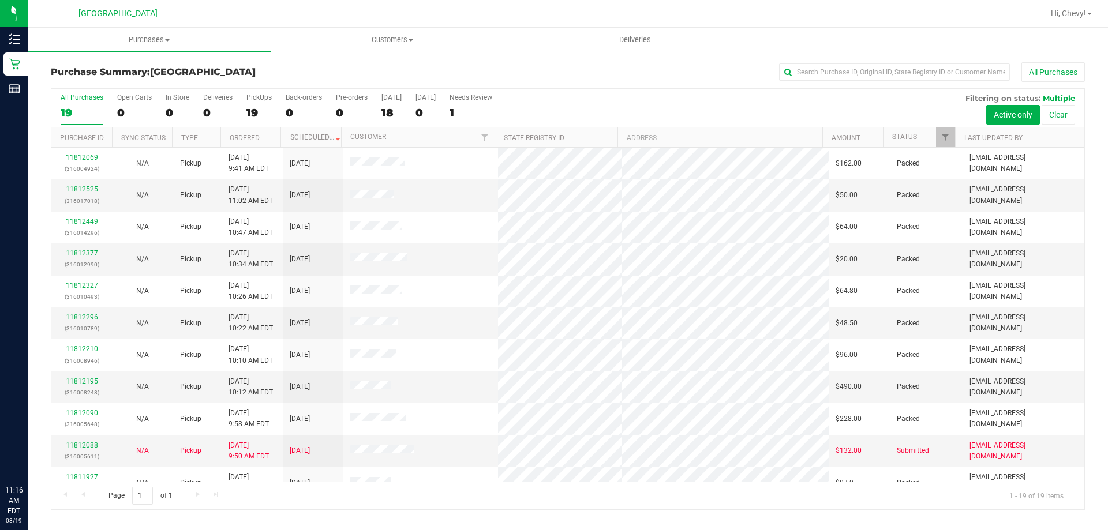
click at [313, 61] on div "Purchase Summary: Palm Coast WC All Purchases All Purchases 19 Open Carts 0 In …" at bounding box center [568, 286] width 1081 height 471
click at [139, 41] on span "Purchases" at bounding box center [149, 40] width 243 height 10
click at [132, 82] on li "Fulfillment" at bounding box center [149, 84] width 243 height 14
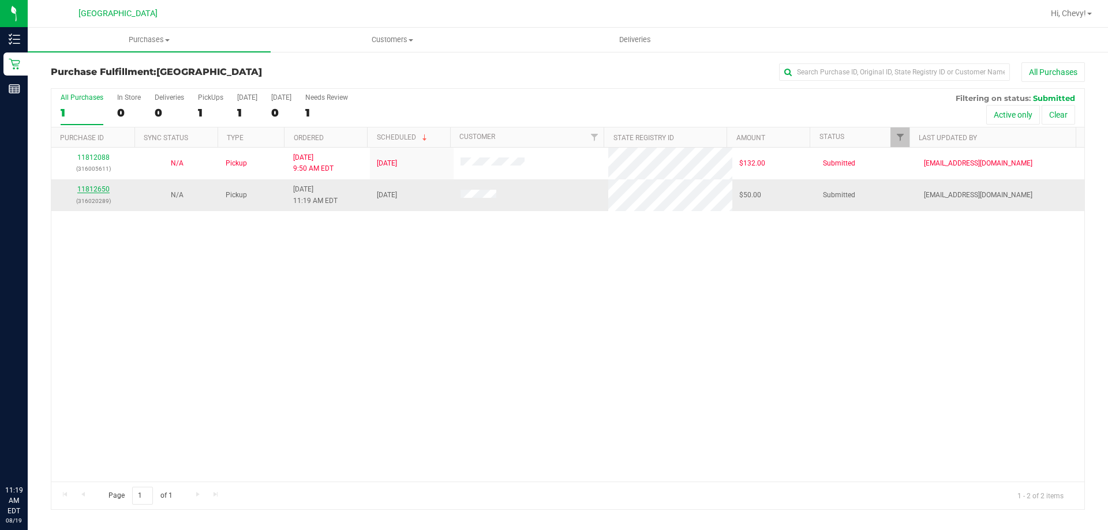
click at [107, 188] on link "11812650" at bounding box center [93, 189] width 32 height 8
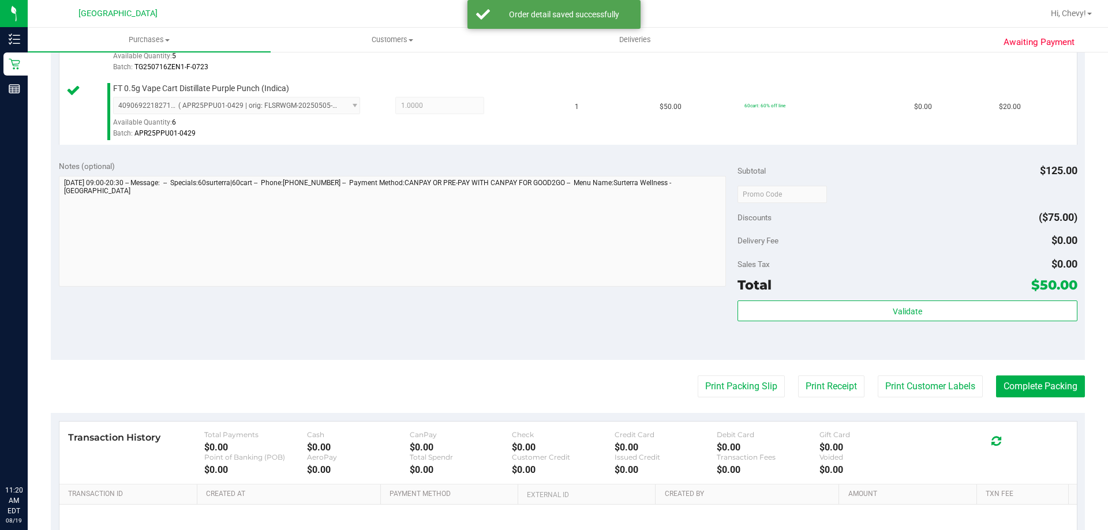
scroll to position [404, 0]
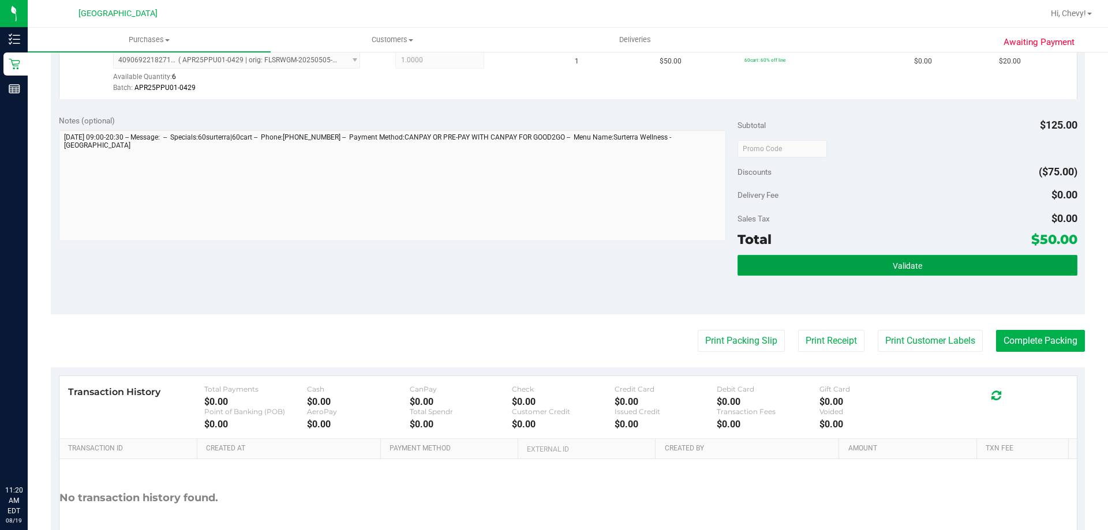
click at [749, 262] on button "Validate" at bounding box center [907, 265] width 339 height 21
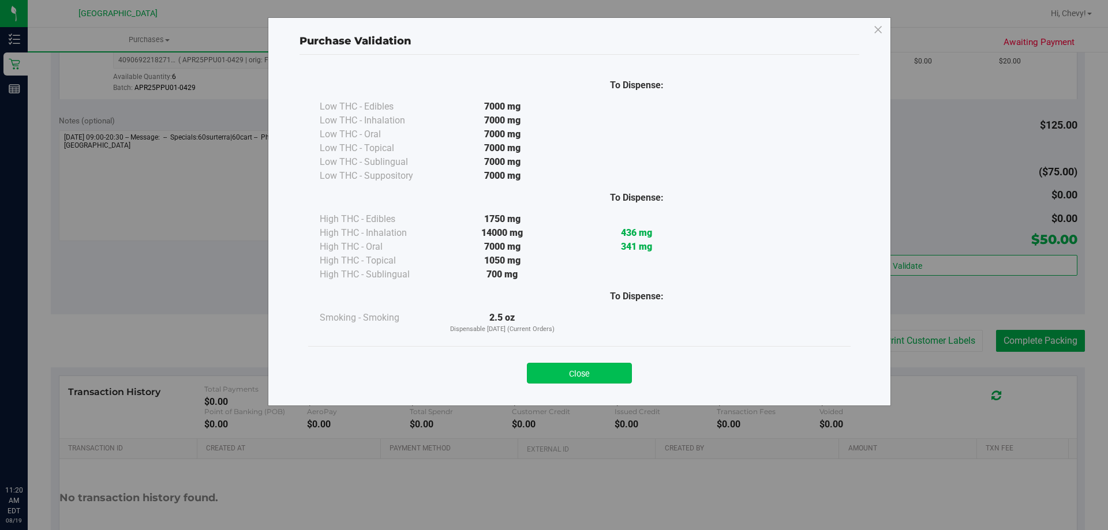
click at [597, 372] on button "Close" at bounding box center [579, 373] width 105 height 21
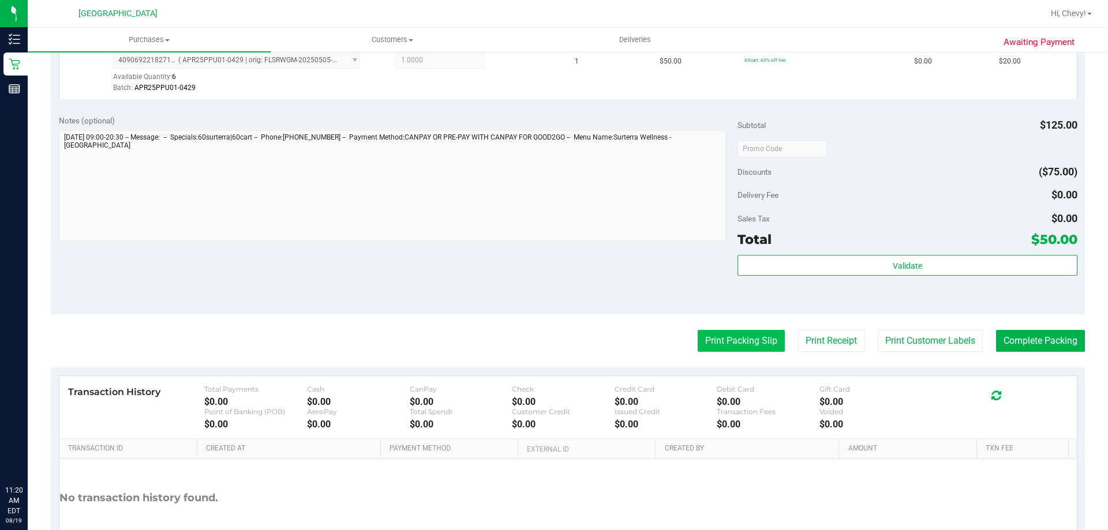
click at [722, 345] on button "Print Packing Slip" at bounding box center [741, 341] width 87 height 22
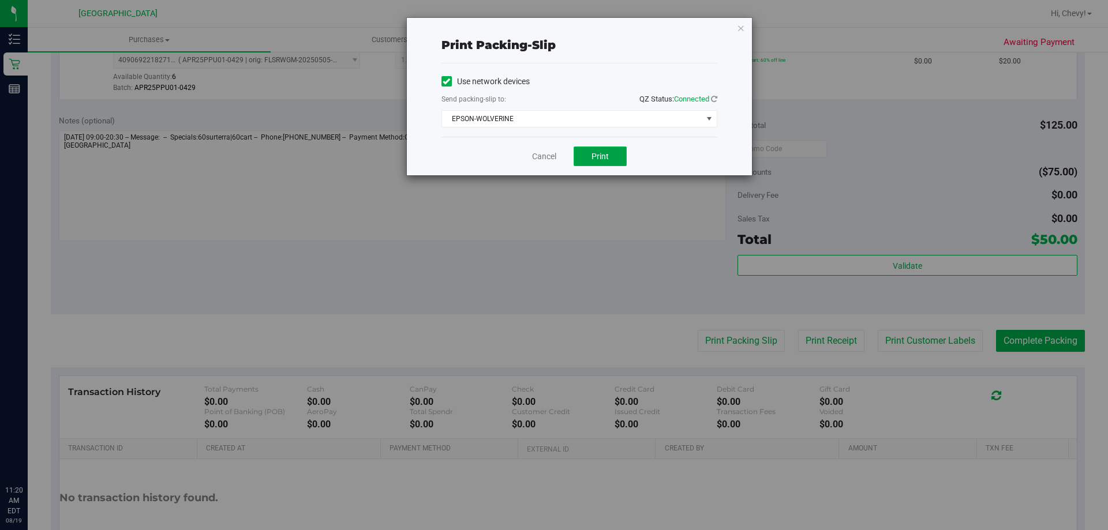
click at [615, 161] on button "Print" at bounding box center [600, 157] width 53 height 20
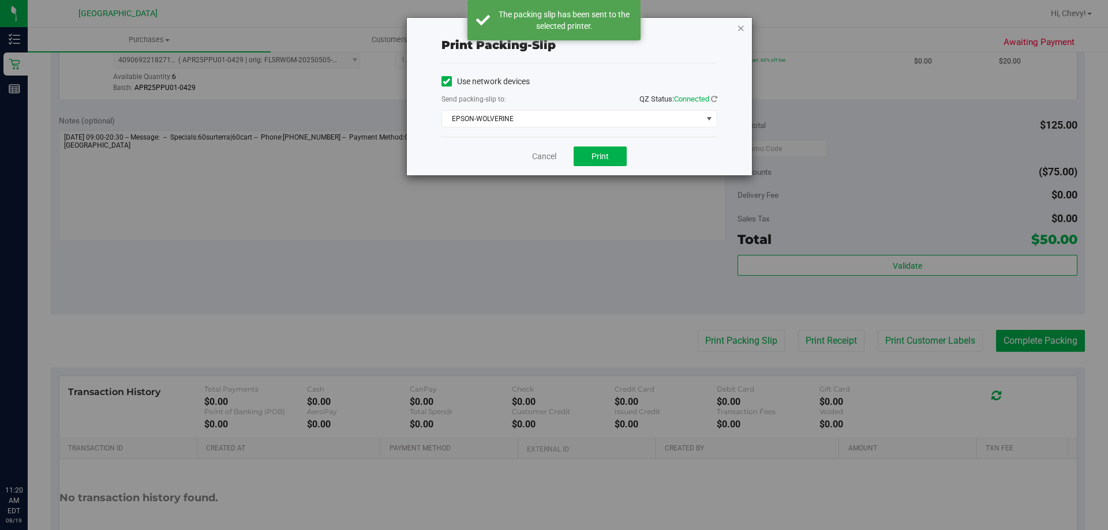
click at [741, 26] on icon "button" at bounding box center [741, 28] width 8 height 14
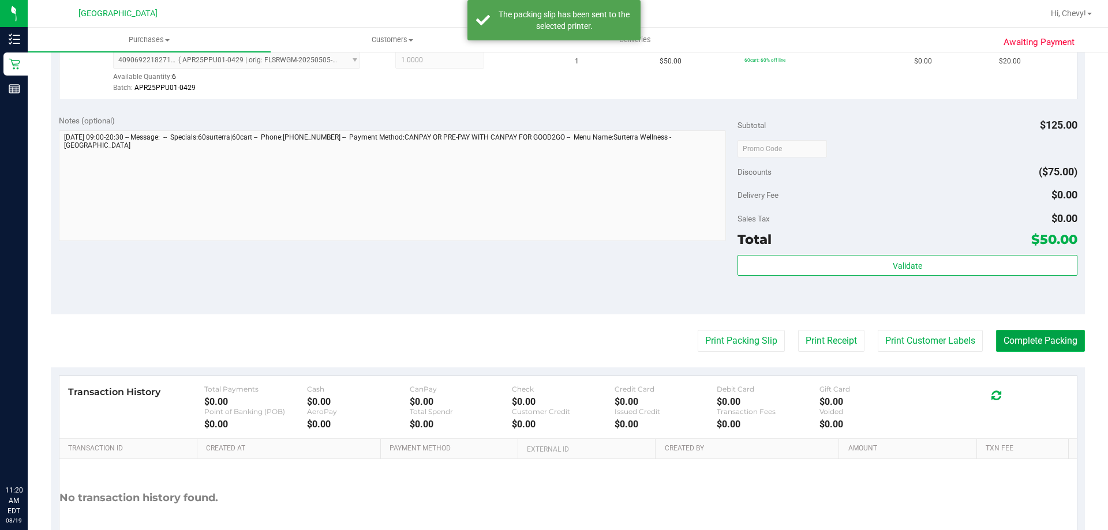
click at [1012, 338] on button "Complete Packing" at bounding box center [1040, 341] width 89 height 22
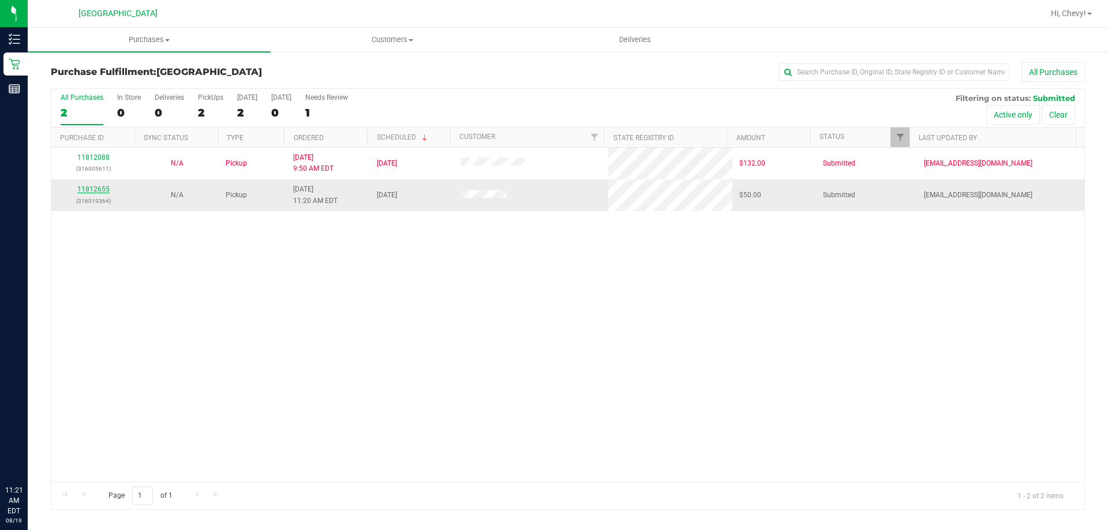
click at [102, 186] on link "11812655" at bounding box center [93, 189] width 32 height 8
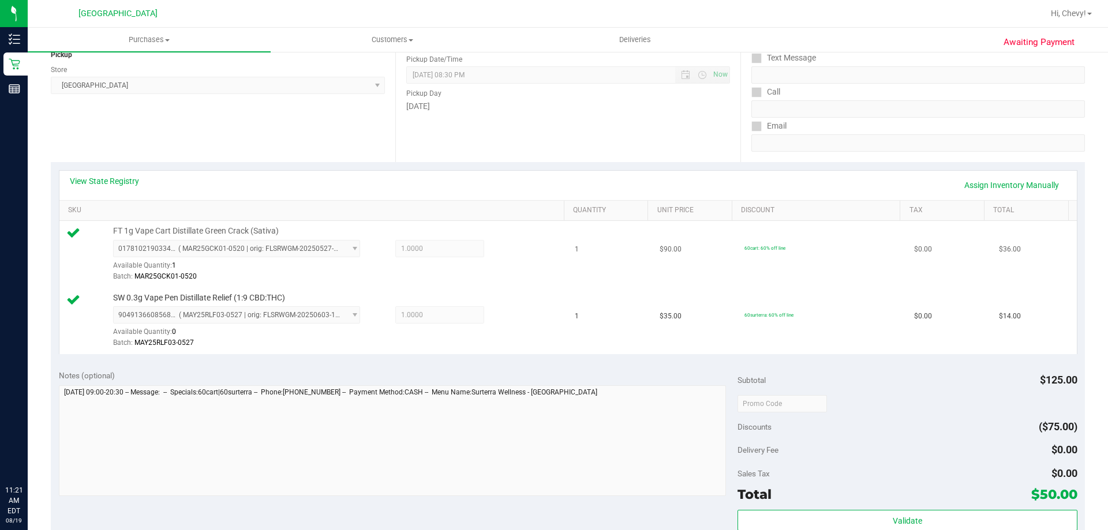
scroll to position [231, 0]
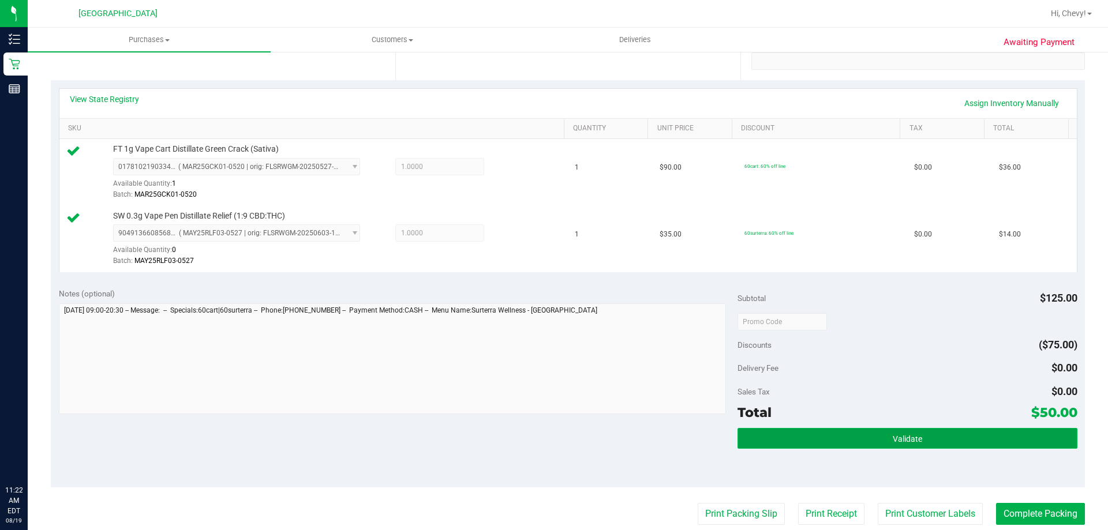
click at [850, 438] on button "Validate" at bounding box center [907, 438] width 339 height 21
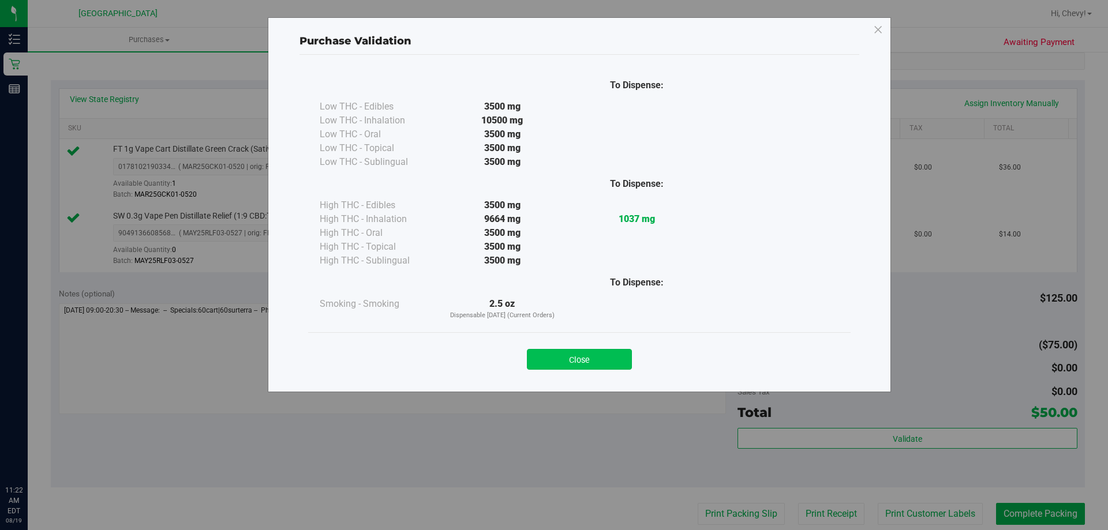
click at [556, 354] on button "Close" at bounding box center [579, 359] width 105 height 21
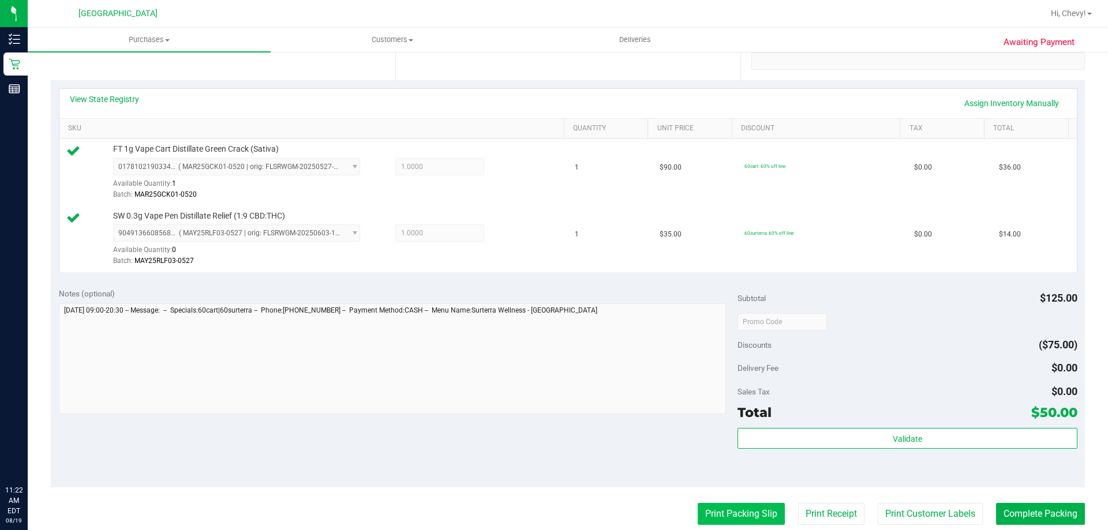
click at [750, 513] on button "Print Packing Slip" at bounding box center [741, 514] width 87 height 22
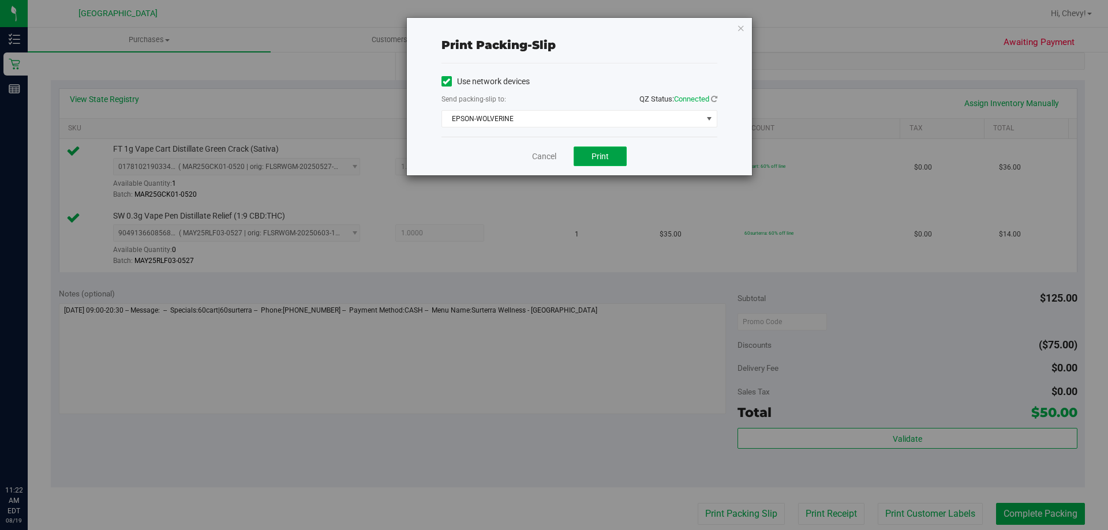
click at [617, 154] on button "Print" at bounding box center [600, 157] width 53 height 20
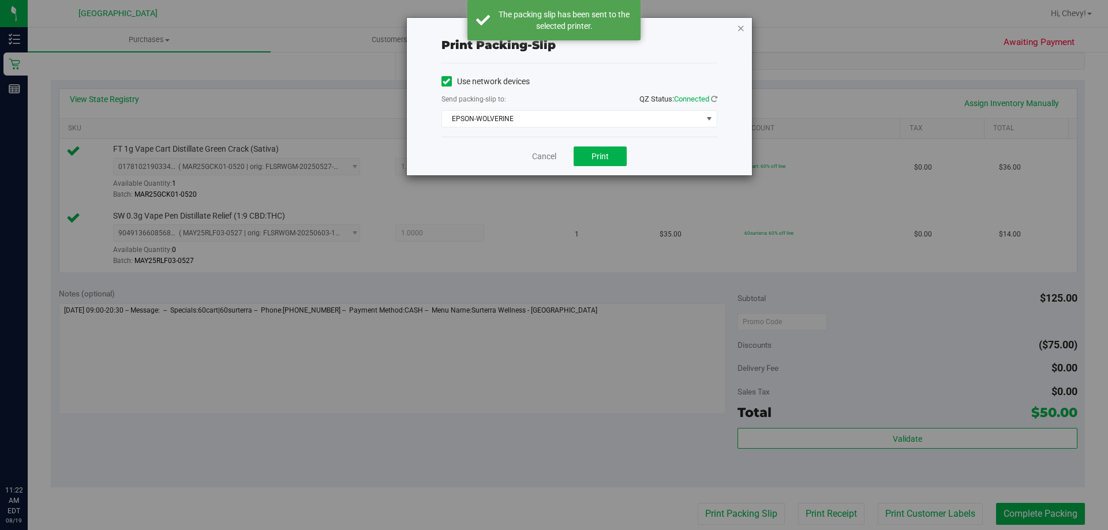
click at [742, 29] on icon "button" at bounding box center [741, 28] width 8 height 14
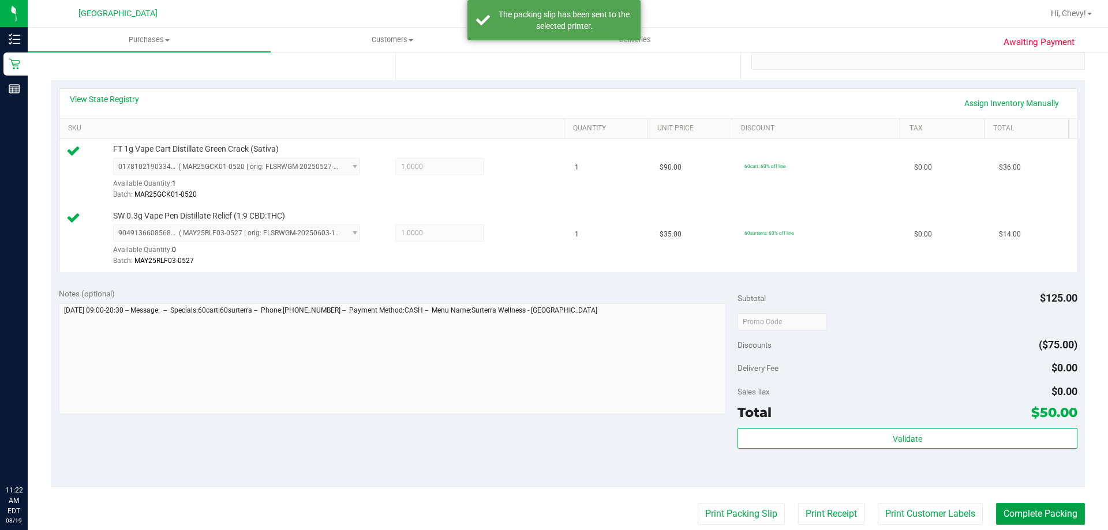
click at [1028, 520] on button "Complete Packing" at bounding box center [1040, 514] width 89 height 22
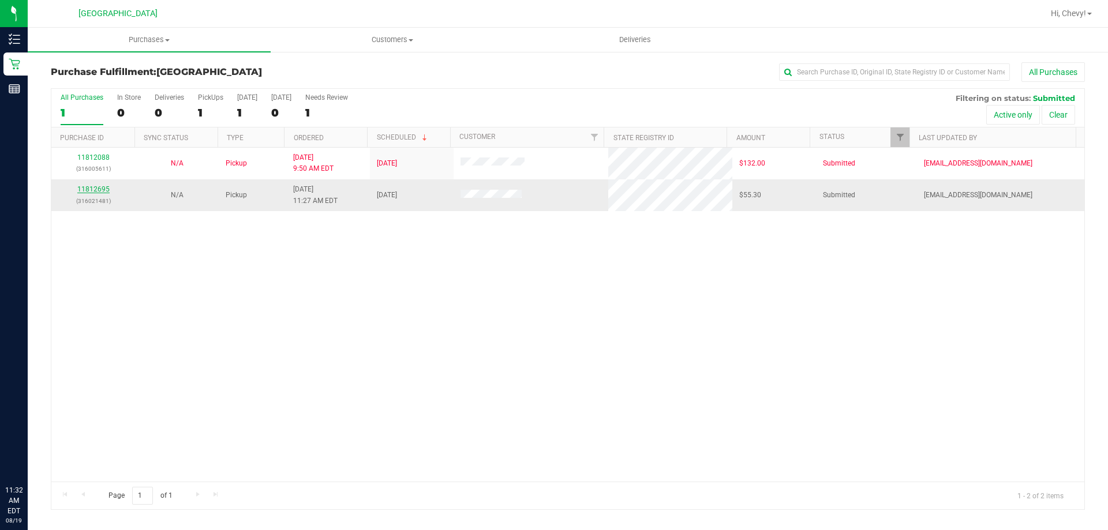
click at [102, 188] on link "11812695" at bounding box center [93, 189] width 32 height 8
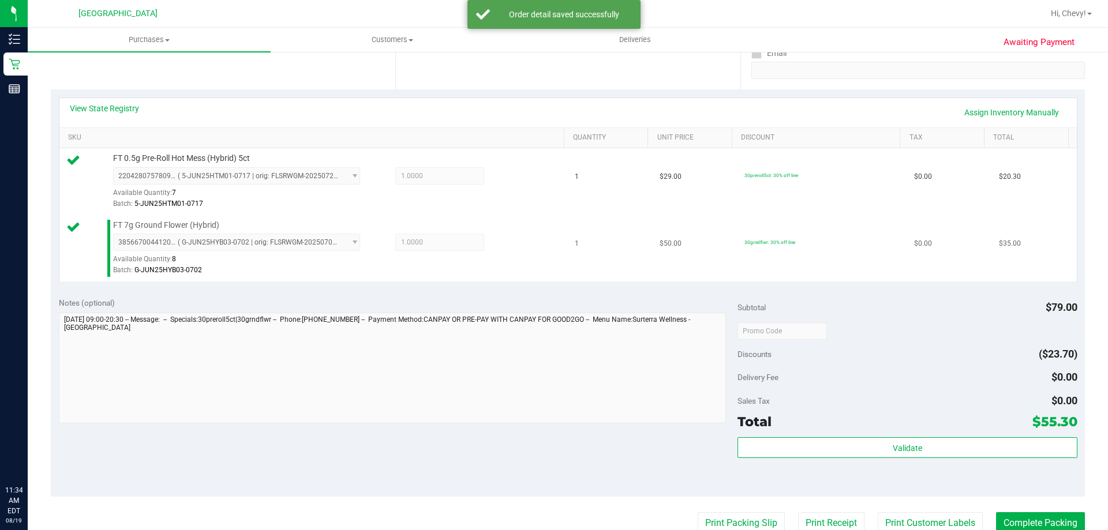
scroll to position [289, 0]
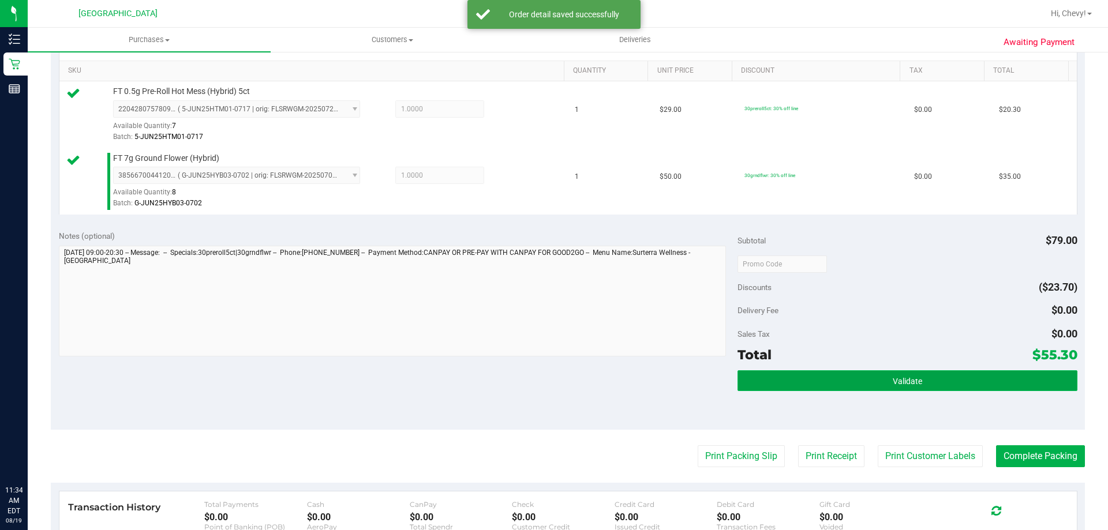
click at [965, 376] on button "Validate" at bounding box center [907, 381] width 339 height 21
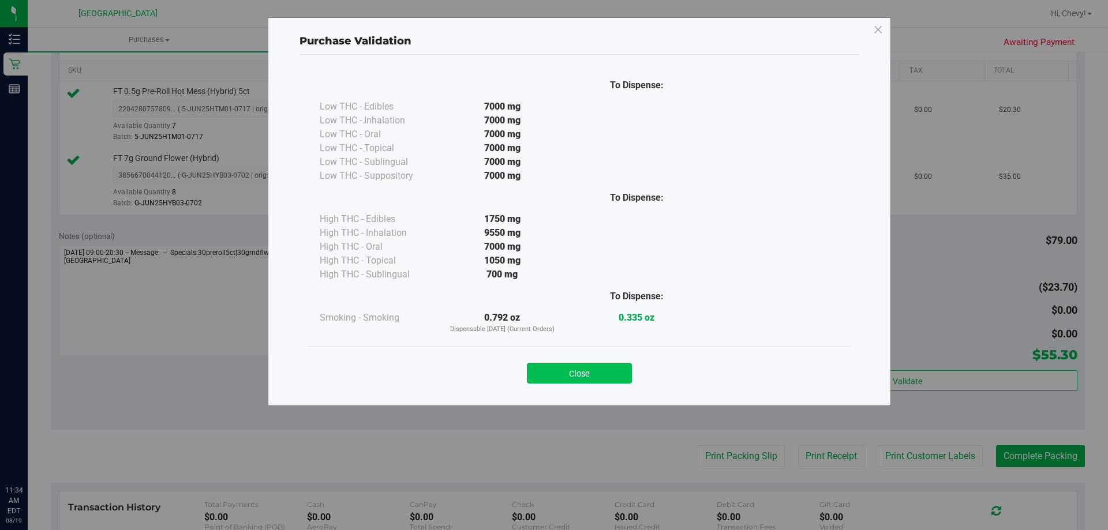
click at [579, 379] on button "Close" at bounding box center [579, 373] width 105 height 21
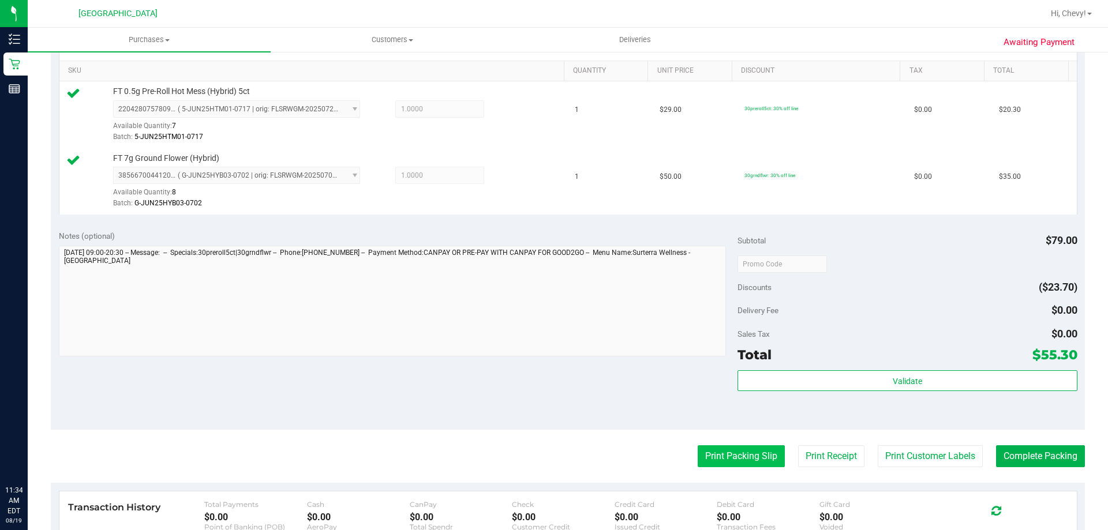
click at [723, 459] on button "Print Packing Slip" at bounding box center [741, 457] width 87 height 22
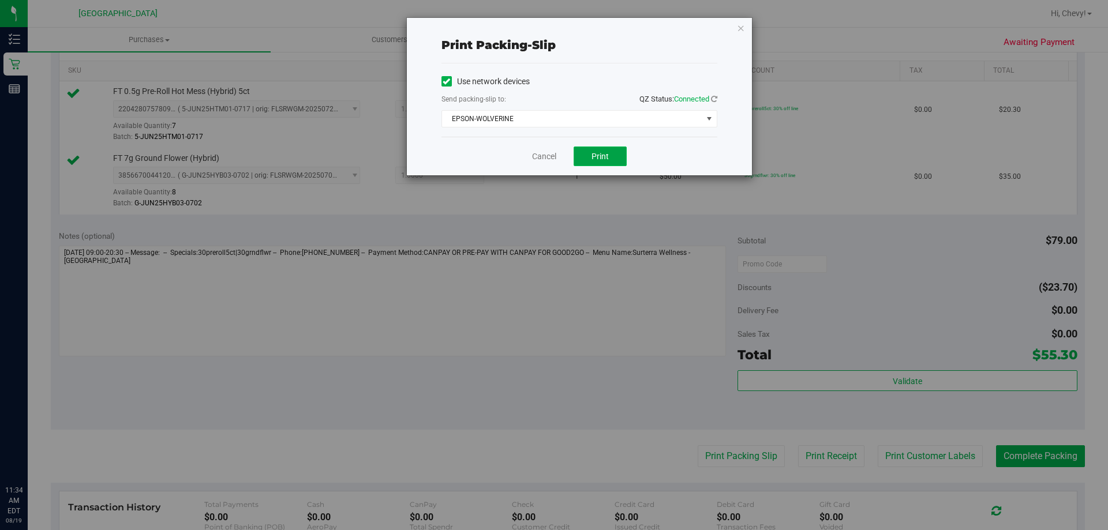
click at [589, 155] on button "Print" at bounding box center [600, 157] width 53 height 20
click at [742, 27] on icon "button" at bounding box center [741, 28] width 8 height 14
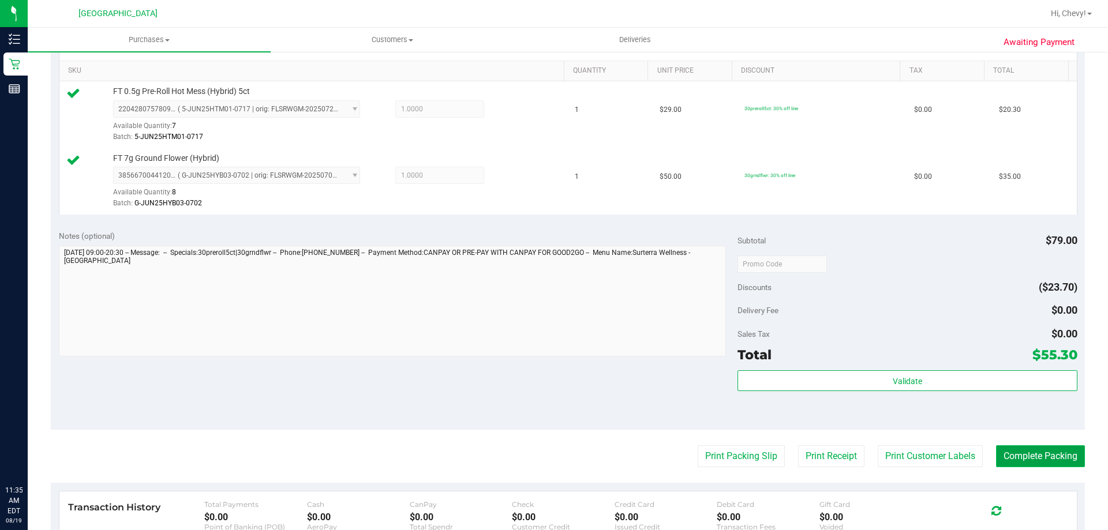
click at [1048, 457] on button "Complete Packing" at bounding box center [1040, 457] width 89 height 22
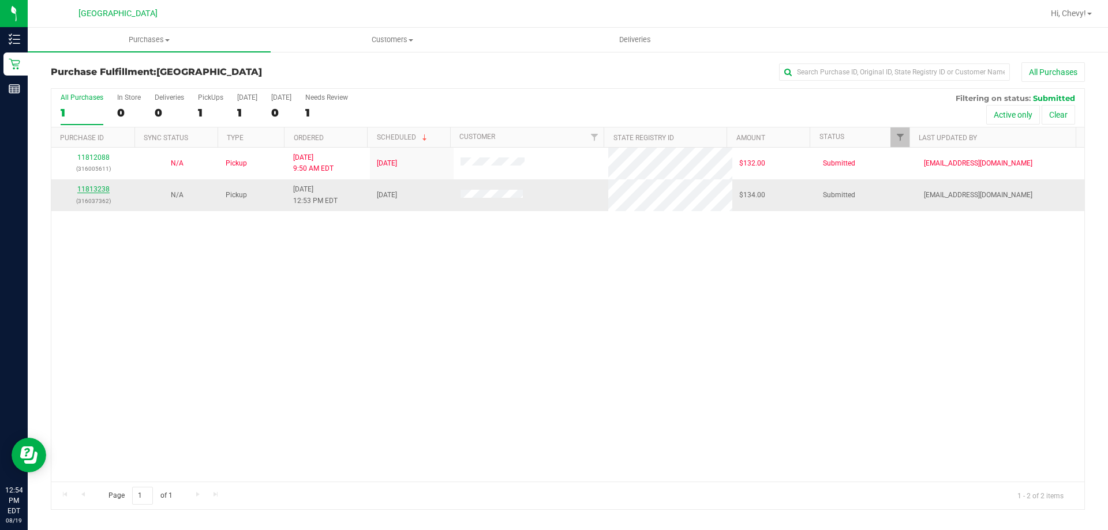
click at [84, 187] on link "11813238" at bounding box center [93, 189] width 32 height 8
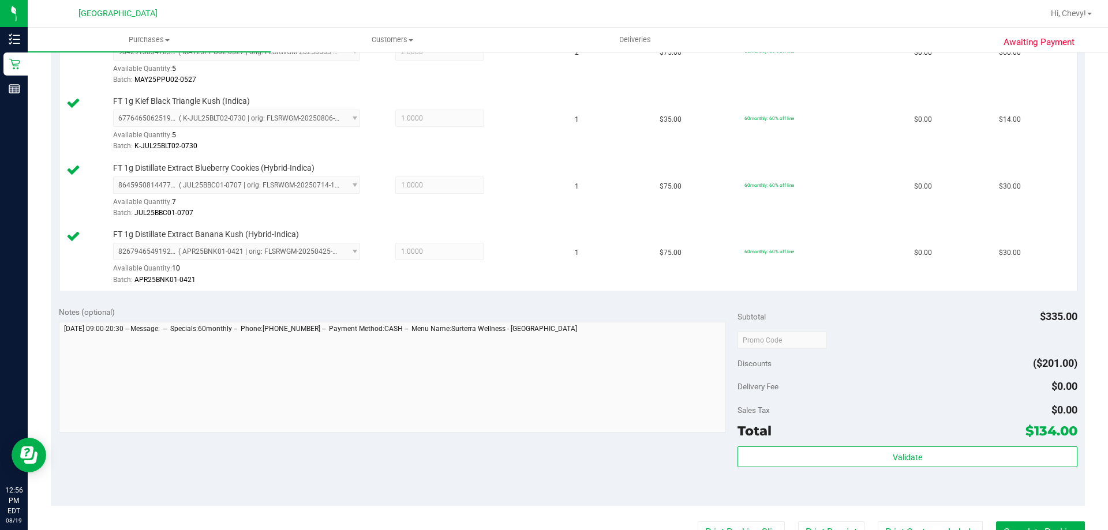
scroll to position [346, 0]
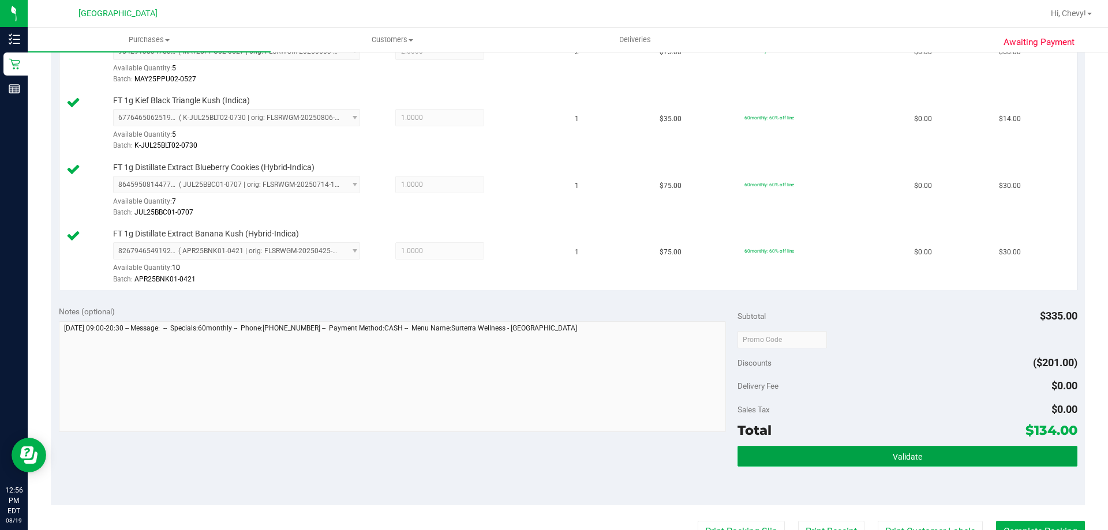
click at [975, 459] on button "Validate" at bounding box center [907, 456] width 339 height 21
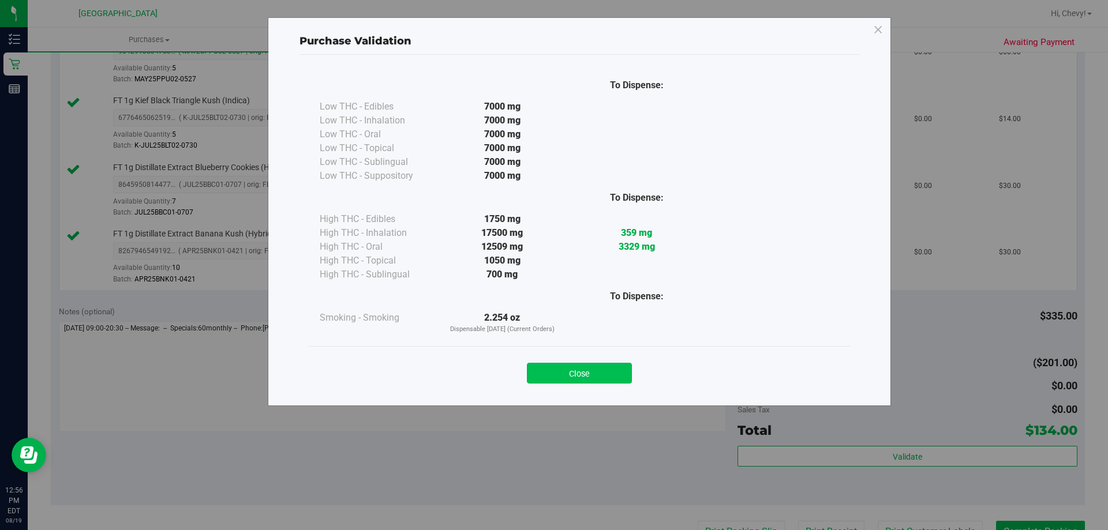
click at [569, 373] on button "Close" at bounding box center [579, 373] width 105 height 21
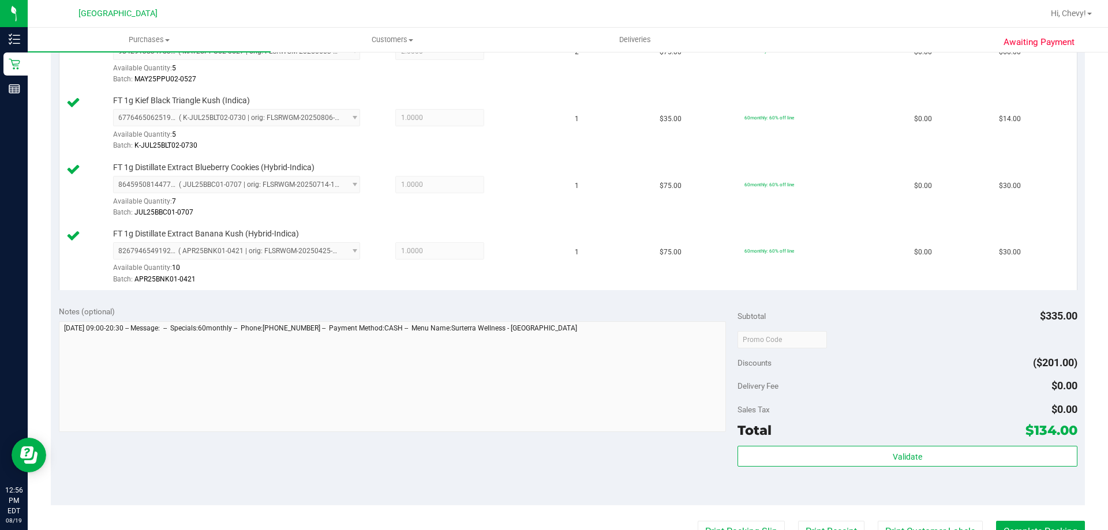
scroll to position [577, 0]
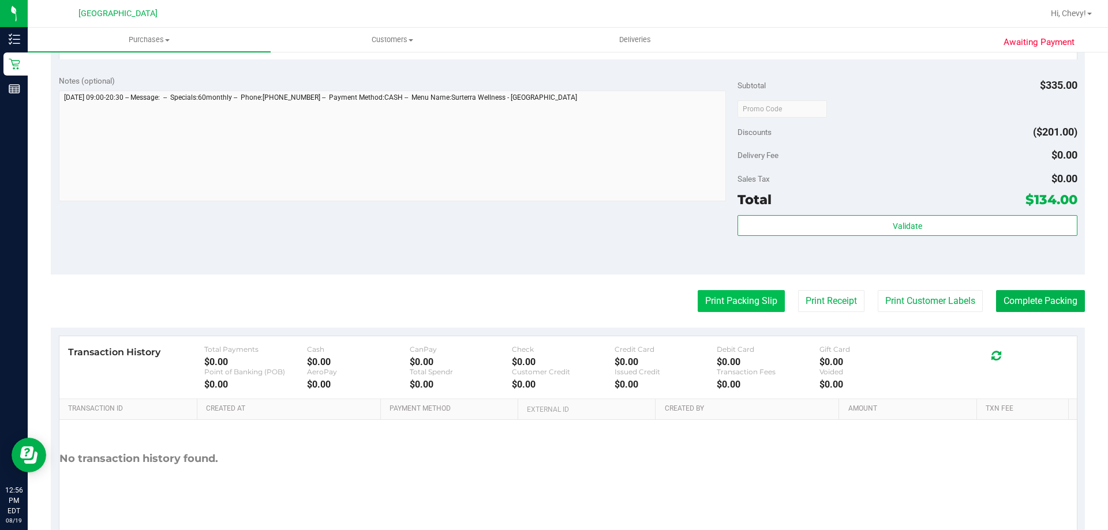
click at [746, 309] on button "Print Packing Slip" at bounding box center [741, 301] width 87 height 22
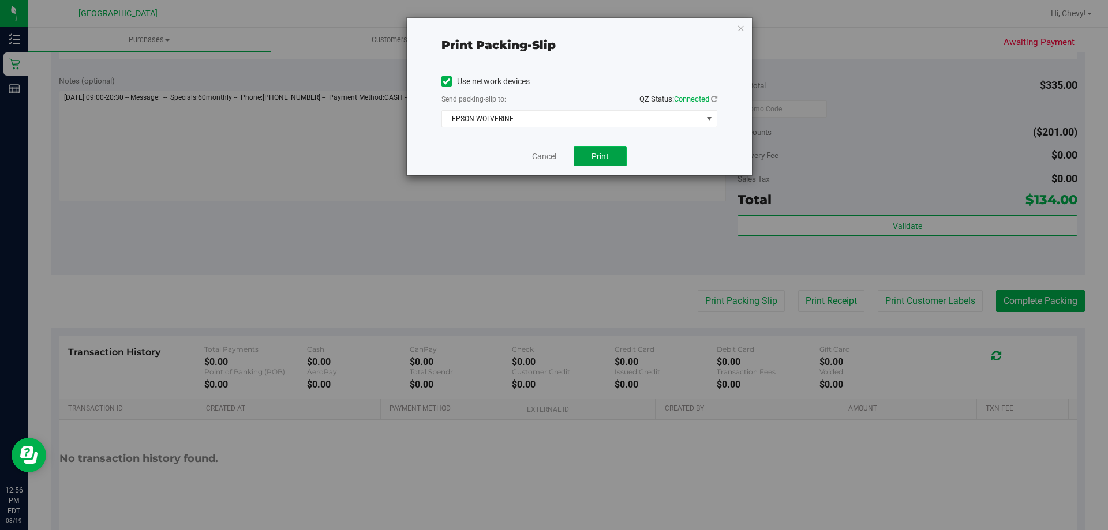
click at [597, 156] on span "Print" at bounding box center [600, 156] width 17 height 9
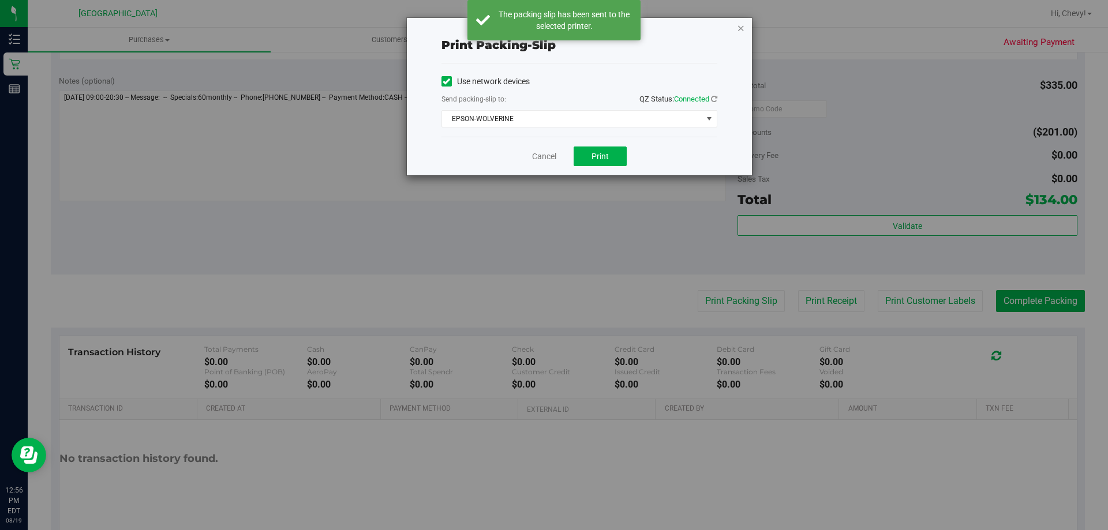
click at [741, 28] on icon "button" at bounding box center [741, 28] width 8 height 14
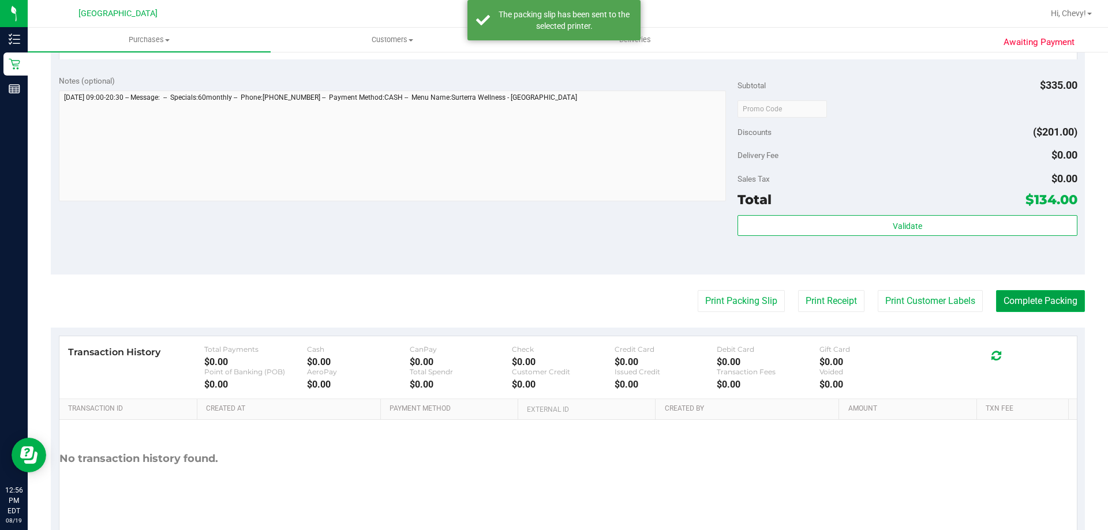
click at [1032, 301] on button "Complete Packing" at bounding box center [1040, 301] width 89 height 22
